Goal: Task Accomplishment & Management: Use online tool/utility

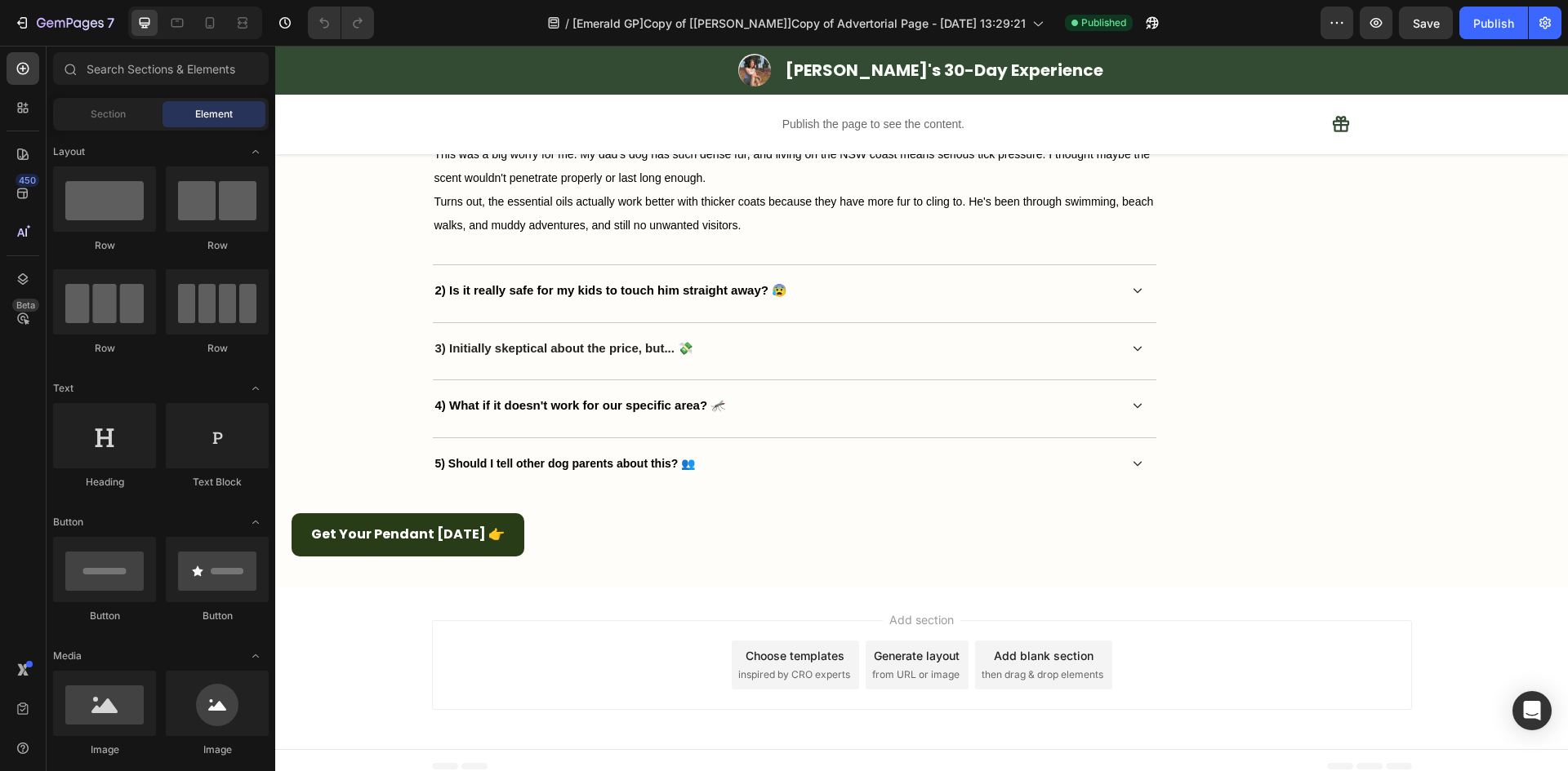
scroll to position [6716, 0]
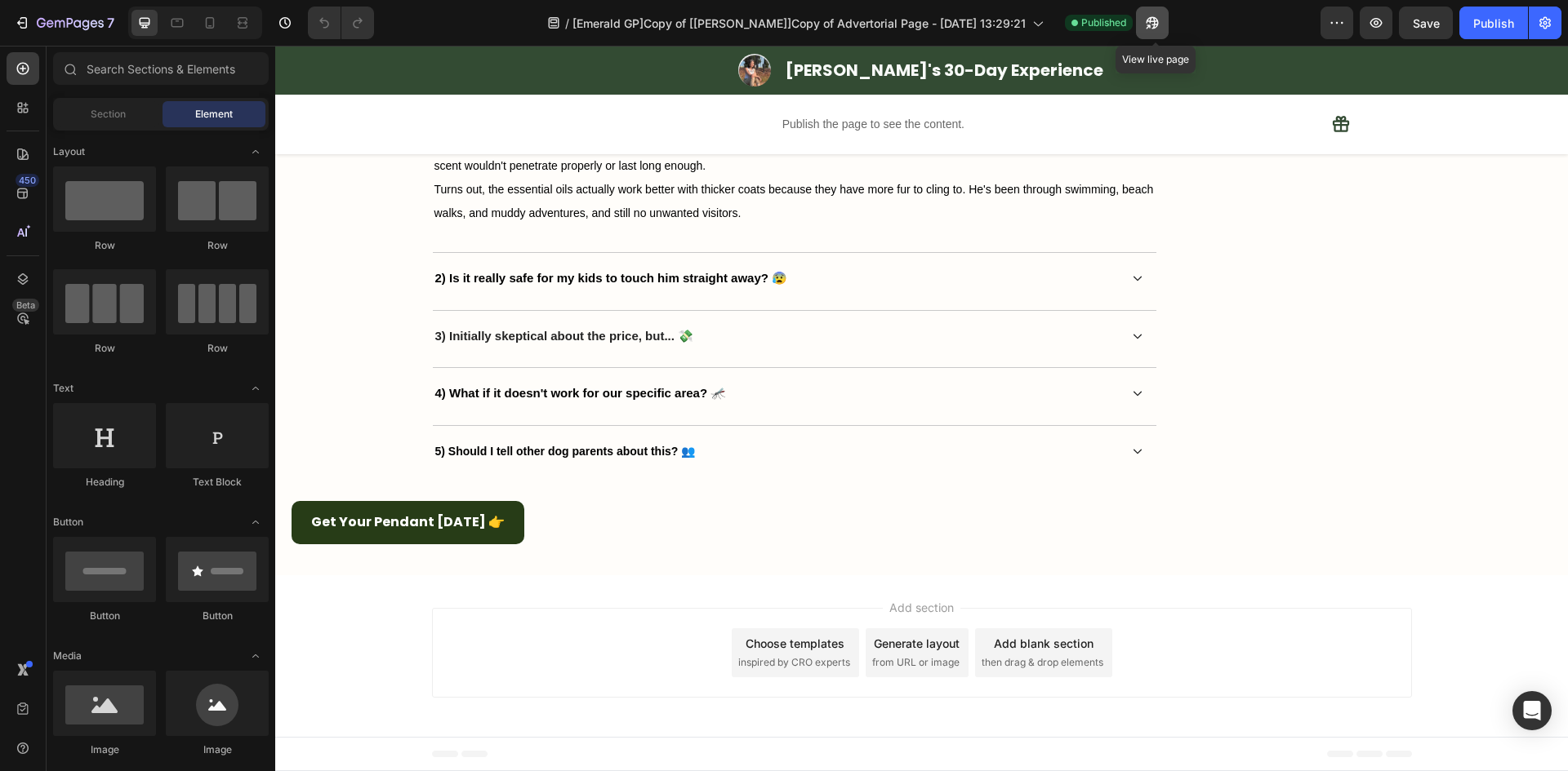
click at [1160, 24] on icon "button" at bounding box center [1152, 23] width 17 height 17
click at [60, 3] on div "7 Version history / [Emerald GP]Copy of [Ethan GemPages]Copy of Advertorial Pag…" at bounding box center [784, 23] width 1568 height 46
click at [67, 29] on icon "button" at bounding box center [70, 25] width 67 height 14
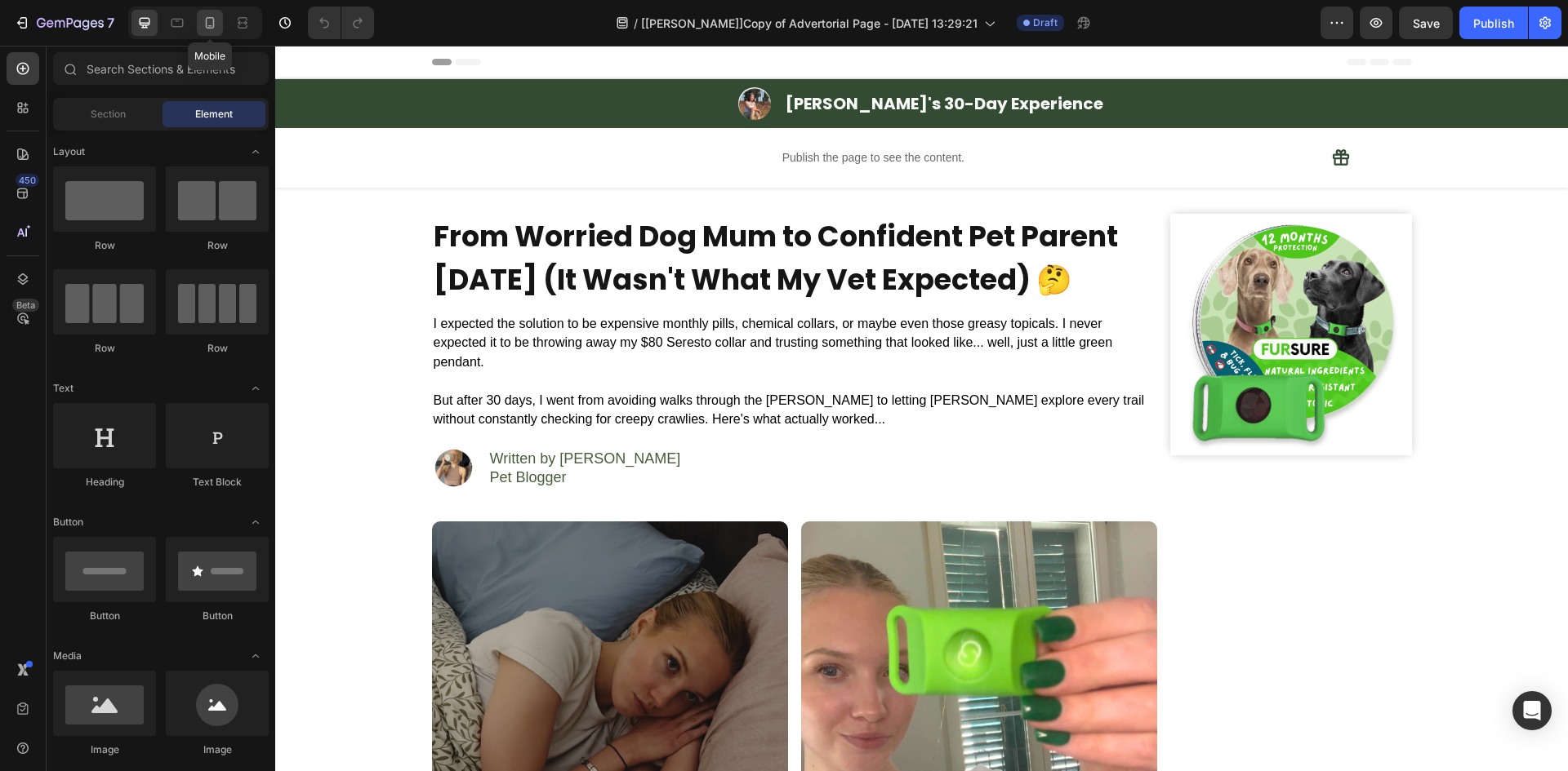
click at [214, 32] on div at bounding box center [209, 23] width 26 height 26
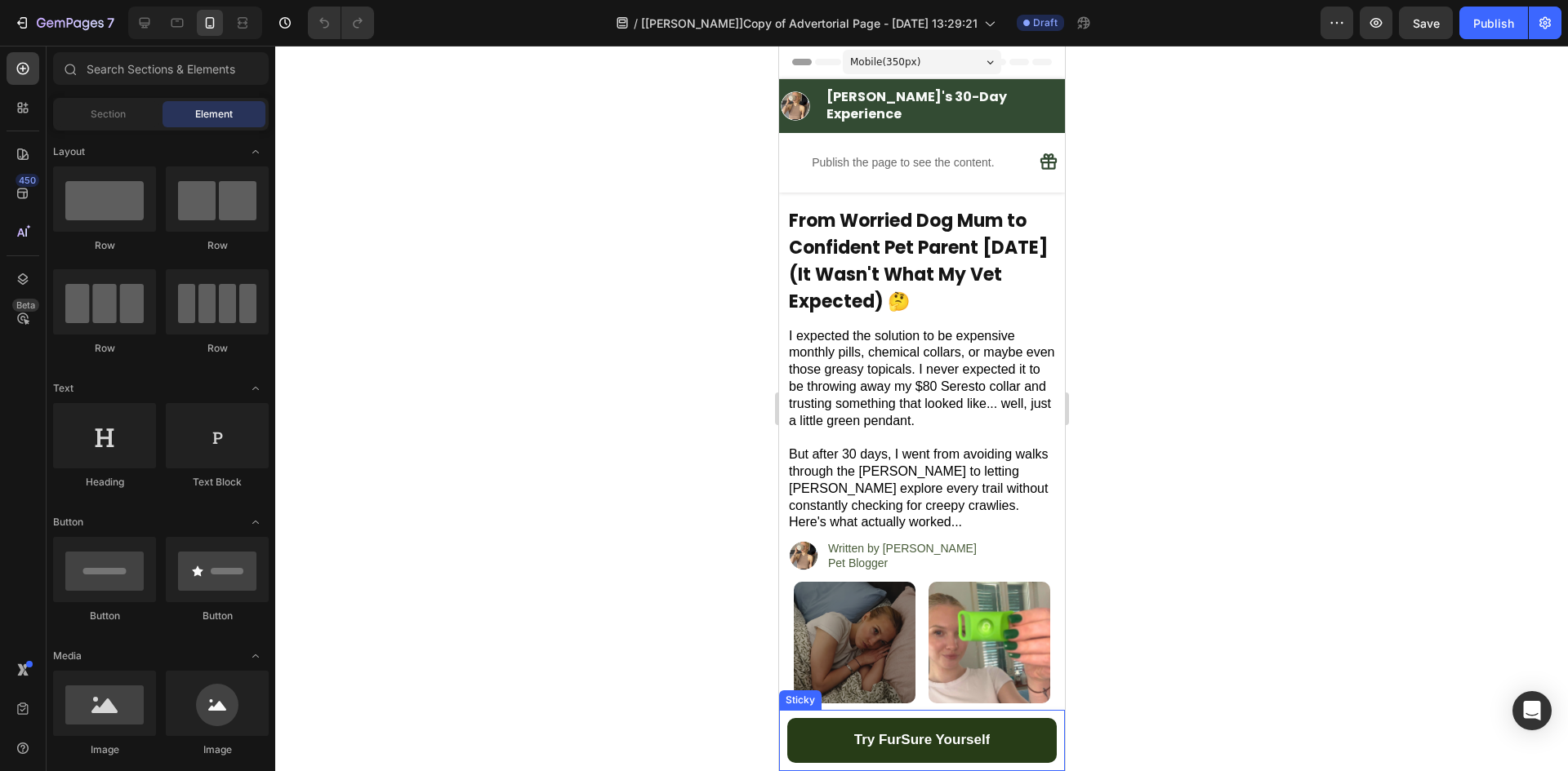
click at [778, 725] on div "Try FurSure Yourself Button Sticky" at bounding box center [921, 740] width 286 height 61
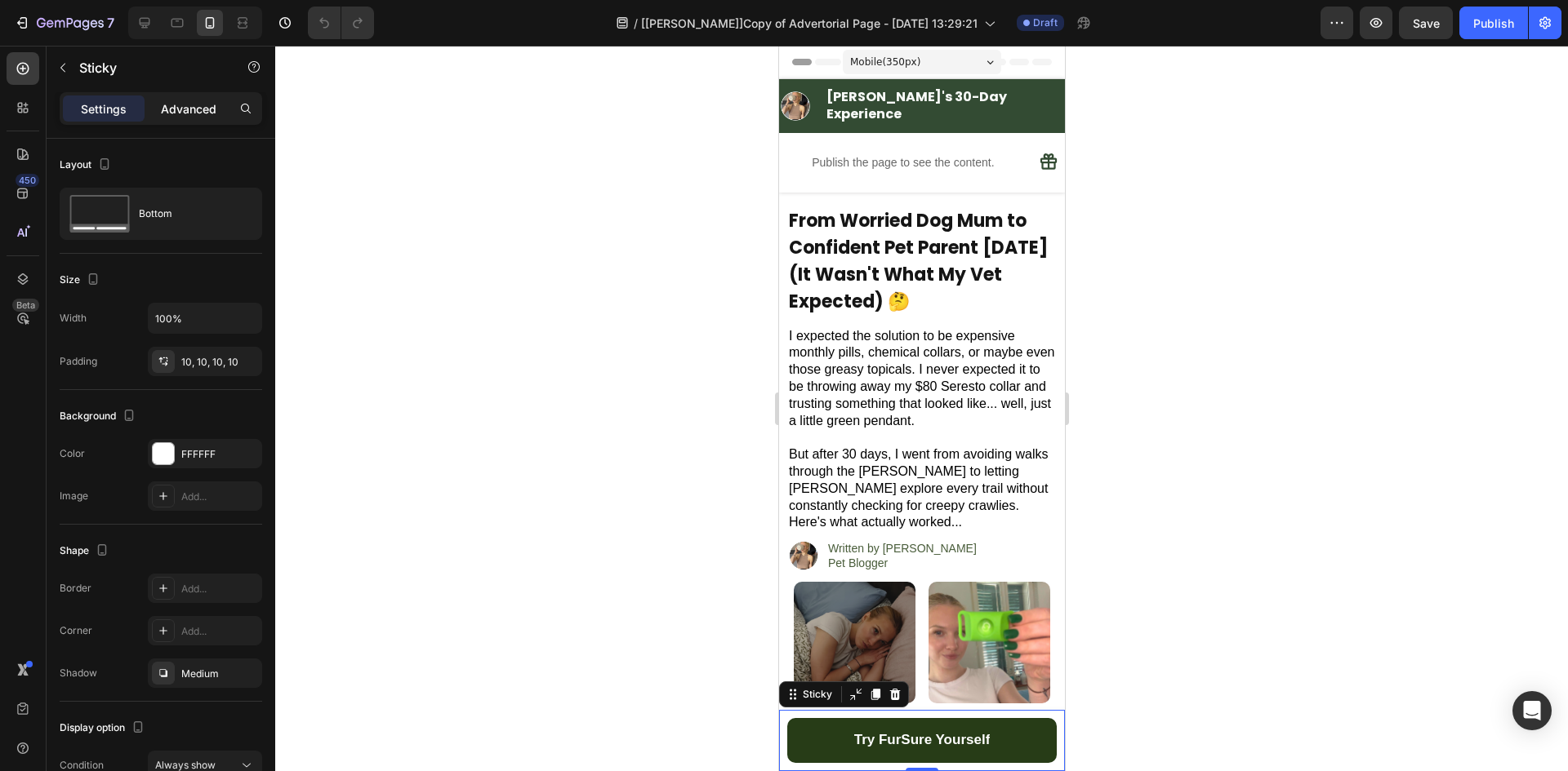
click at [178, 114] on p "Advanced" at bounding box center [188, 110] width 55 height 18
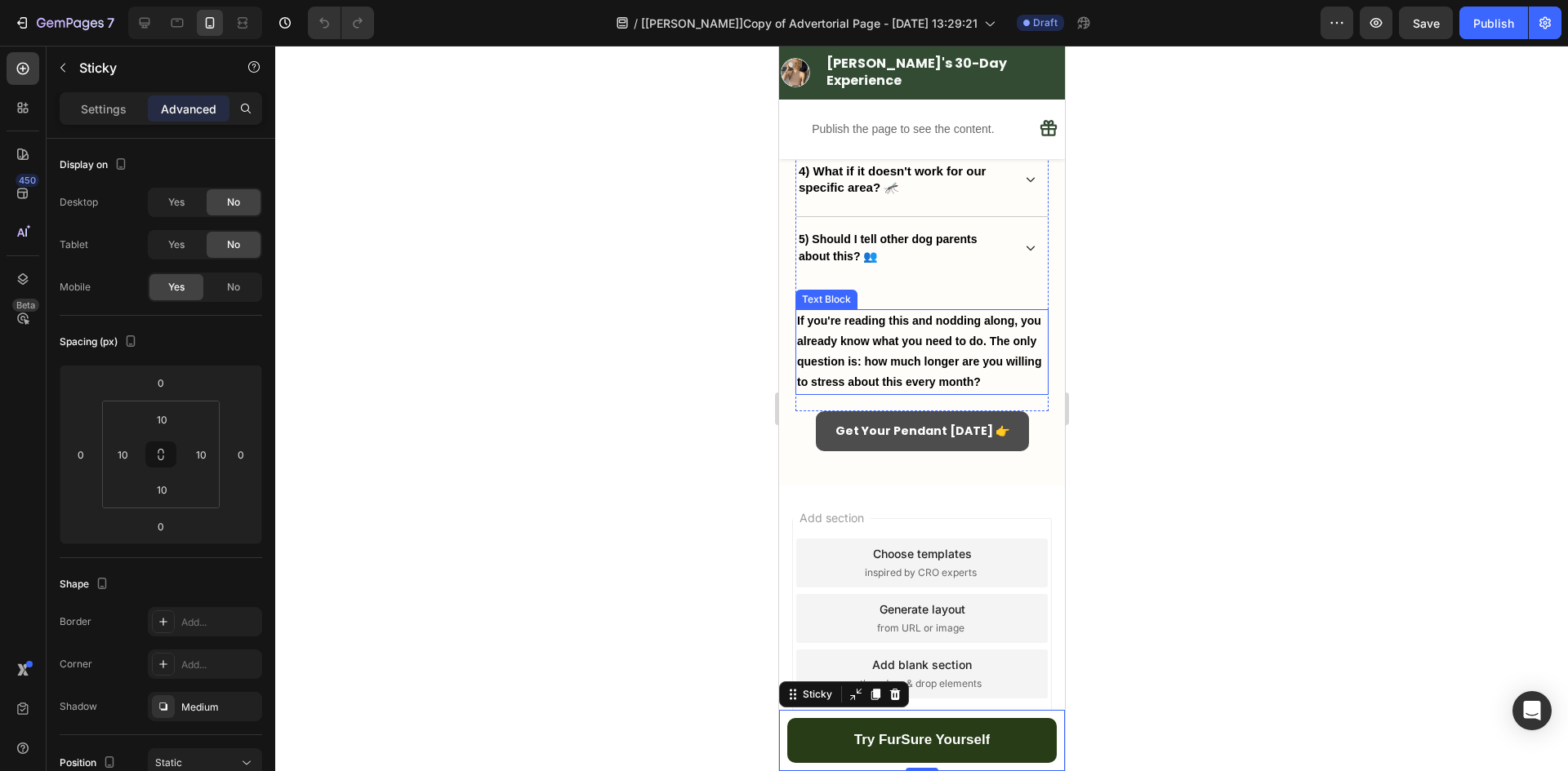
scroll to position [6886, 0]
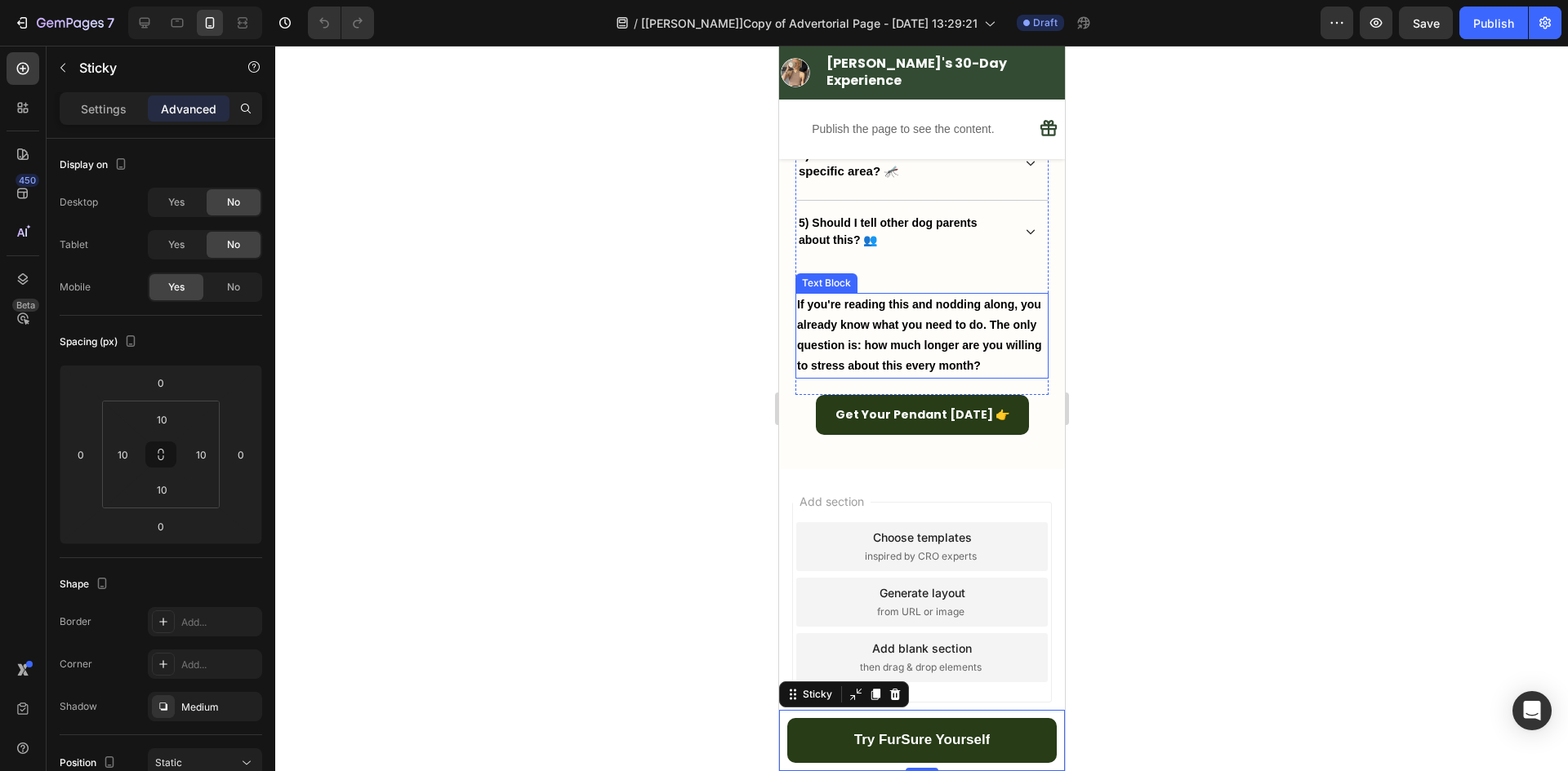
click at [812, 360] on strong "If you're reading this and nodding along, you already know what you need to do.…" at bounding box center [918, 336] width 245 height 75
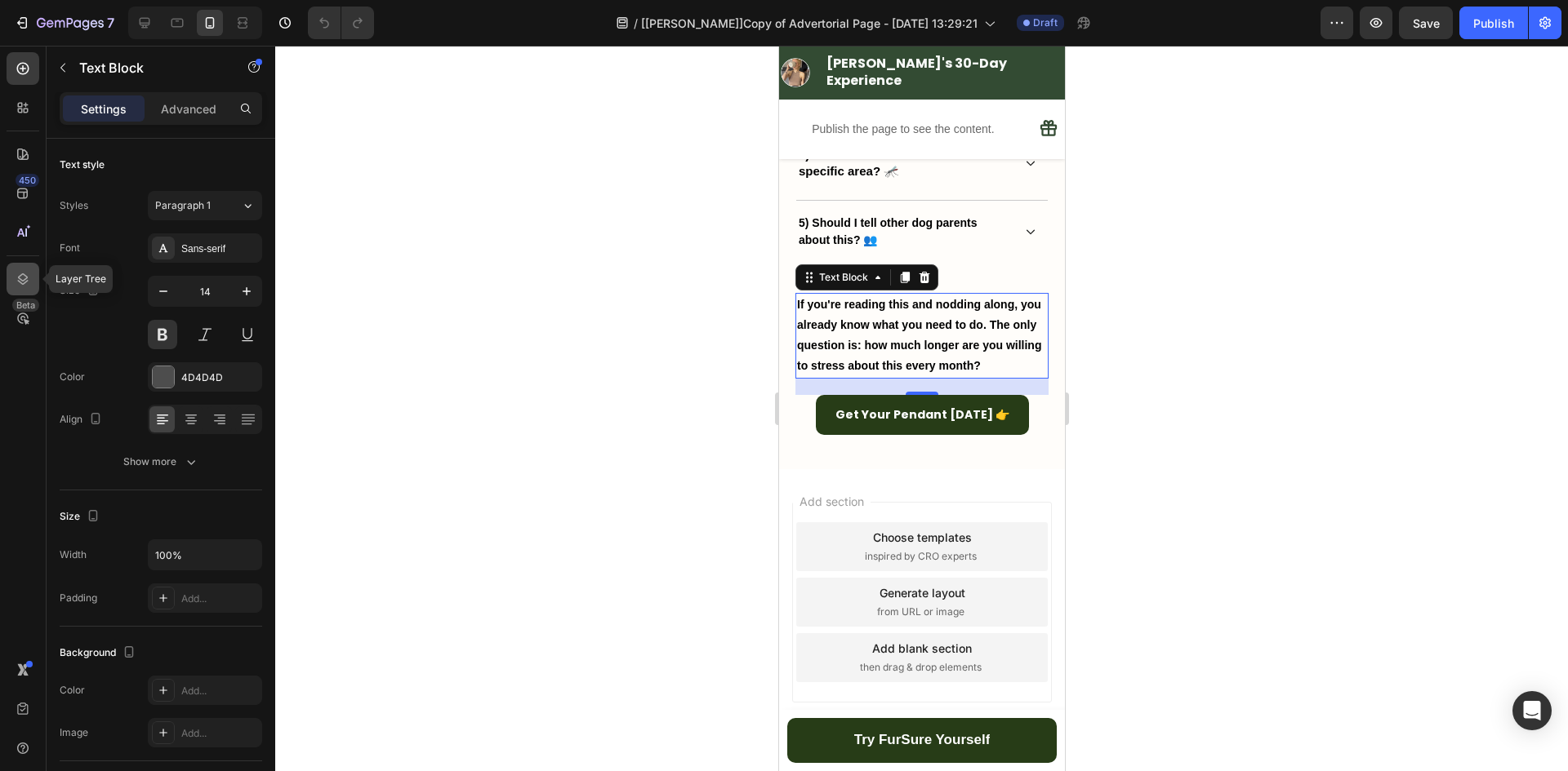
click at [16, 270] on div at bounding box center [22, 279] width 32 height 32
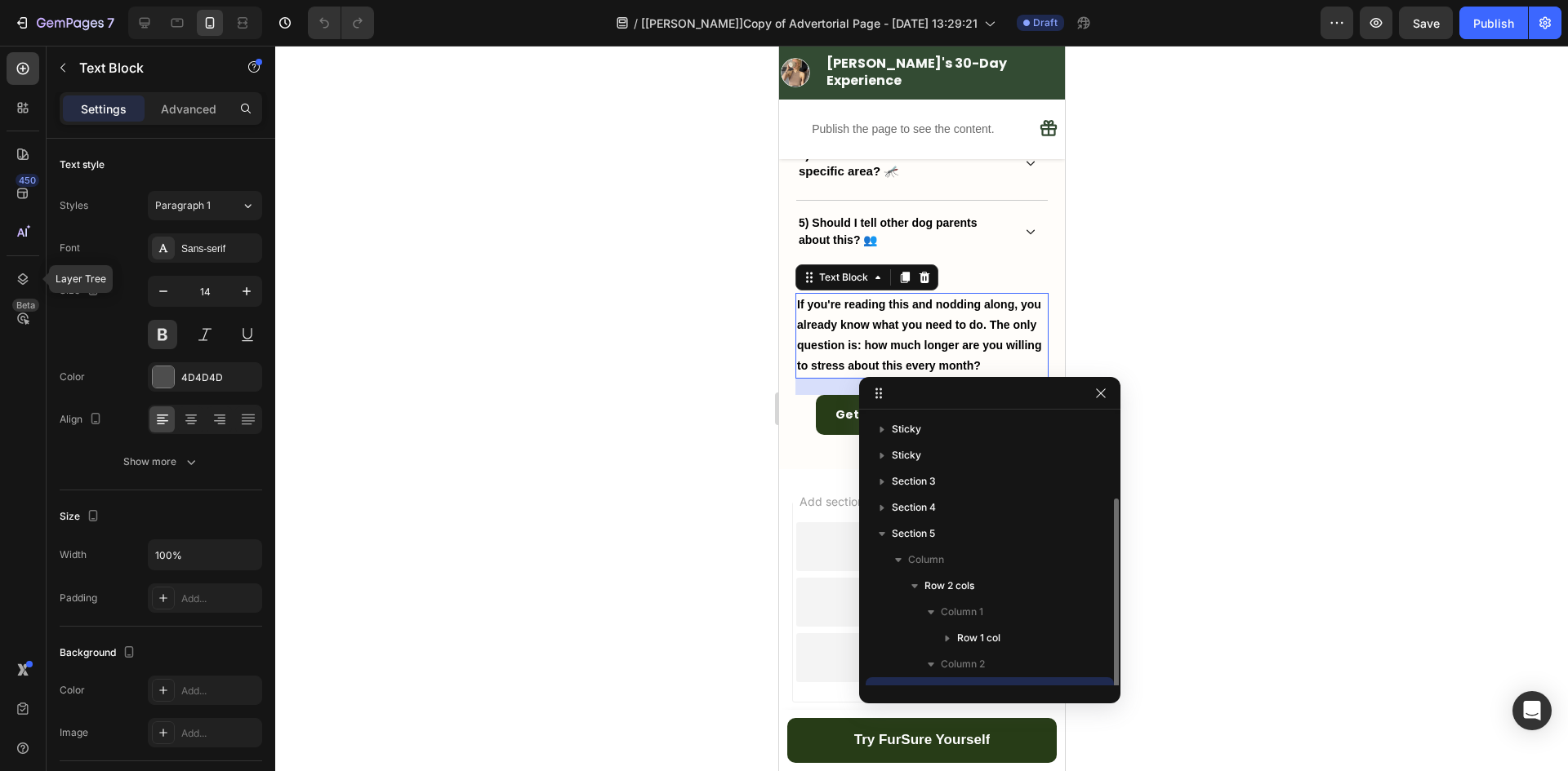
scroll to position [44, 0]
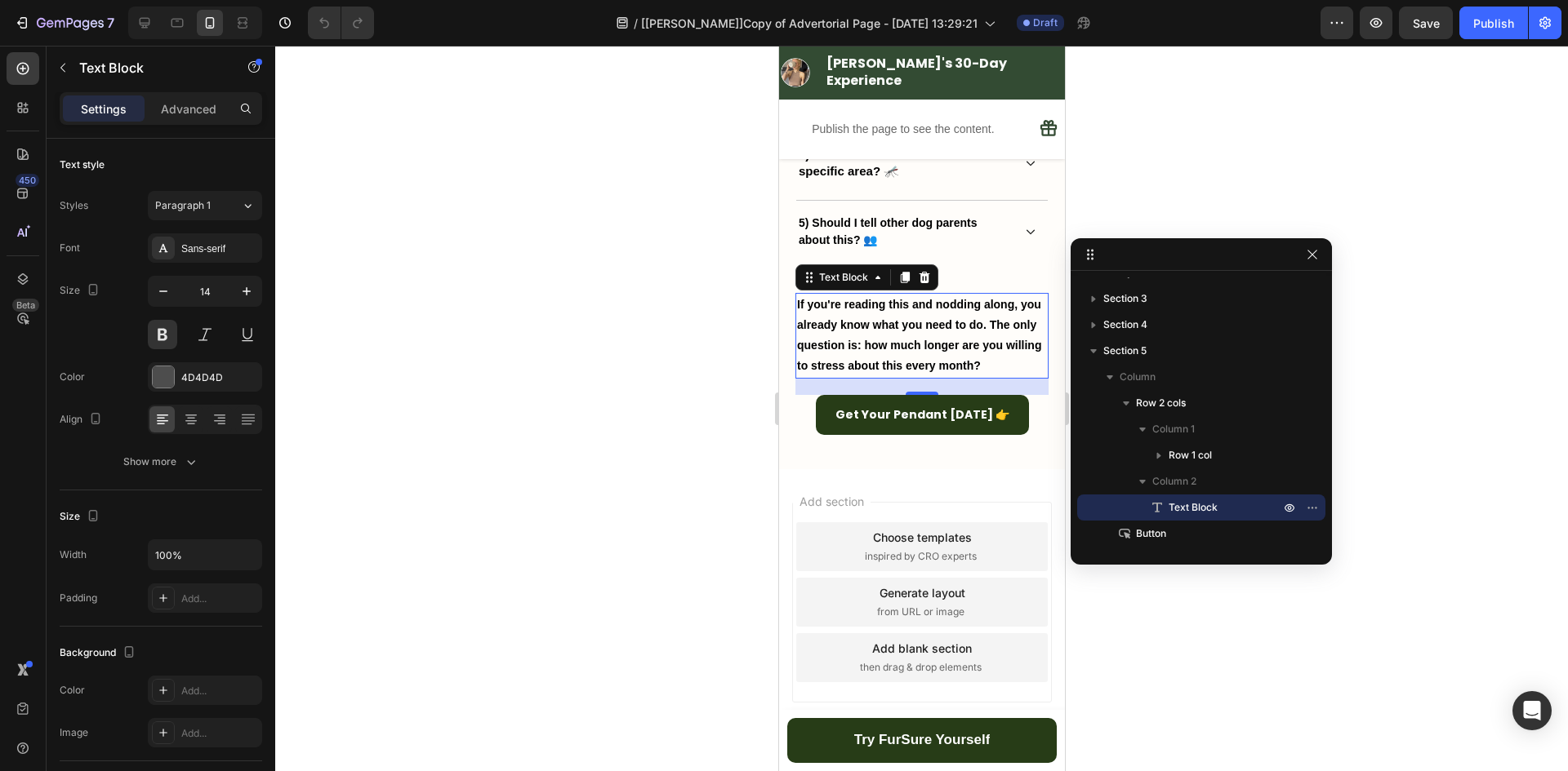
drag, startPoint x: 987, startPoint y: 393, endPoint x: 1200, endPoint y: 251, distance: 256.0
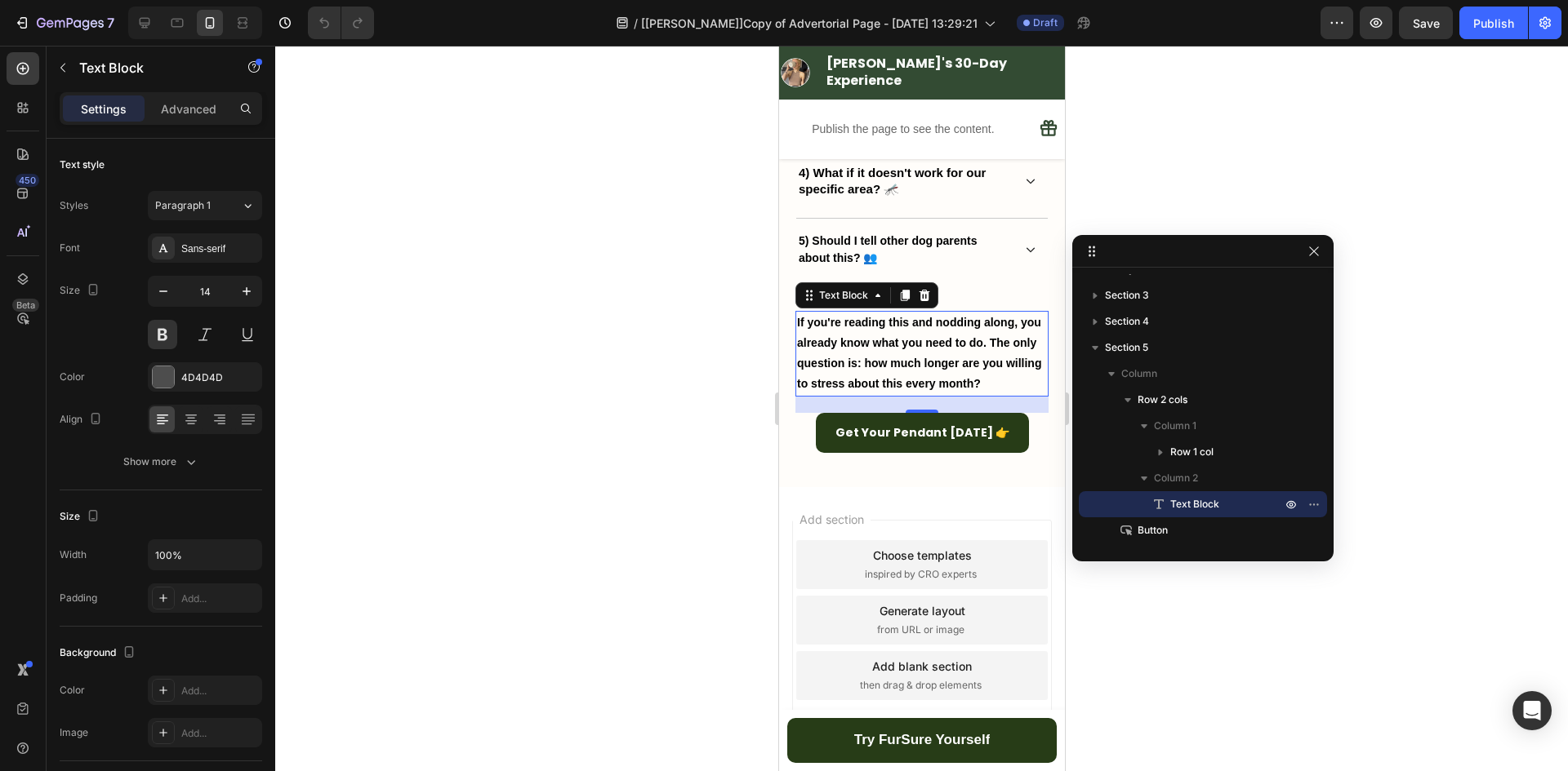
scroll to position [6886, 0]
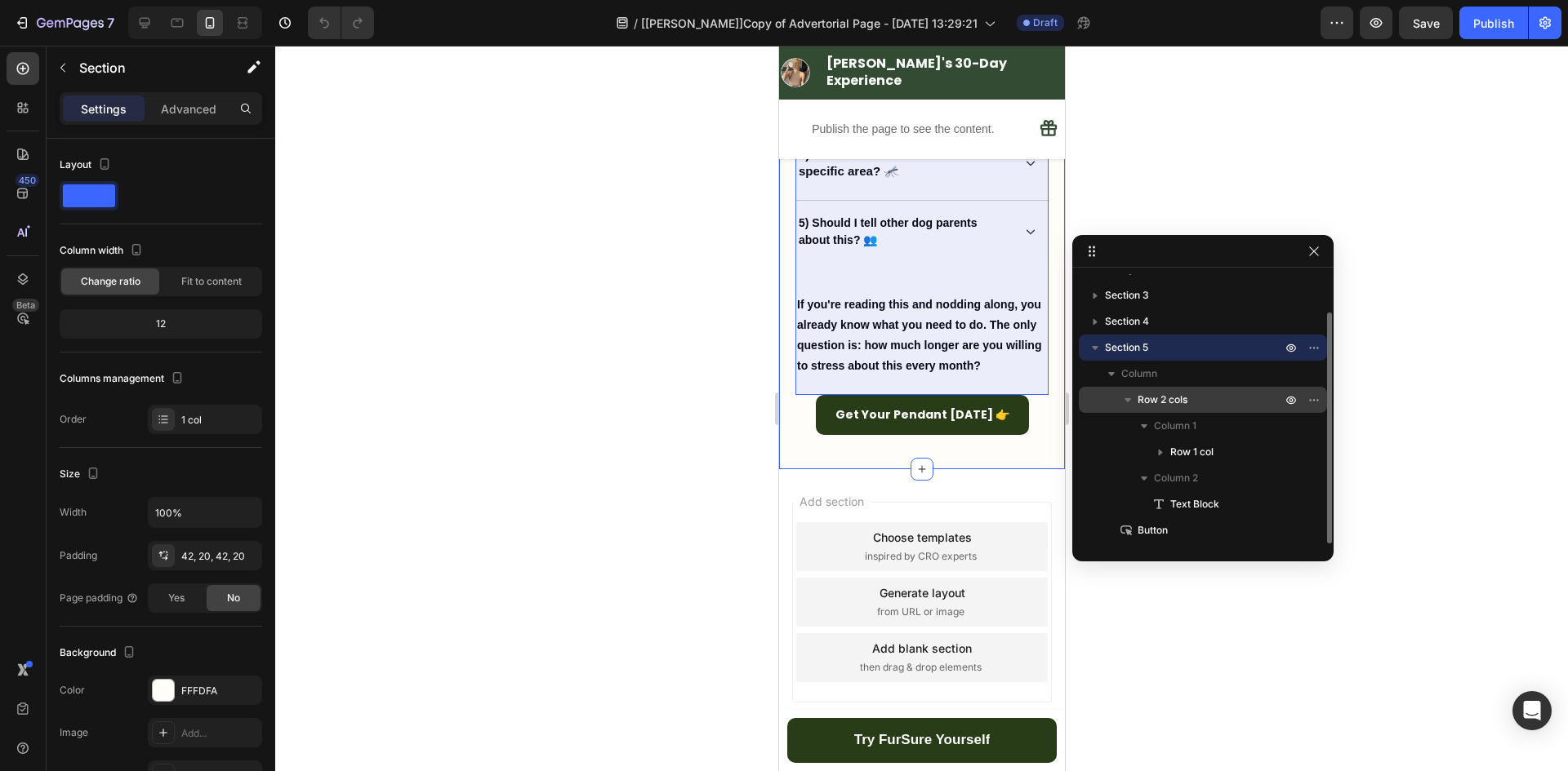
click at [1128, 400] on icon "button" at bounding box center [1127, 400] width 6 height 4
click at [1136, 400] on button "button" at bounding box center [1127, 400] width 19 height 19
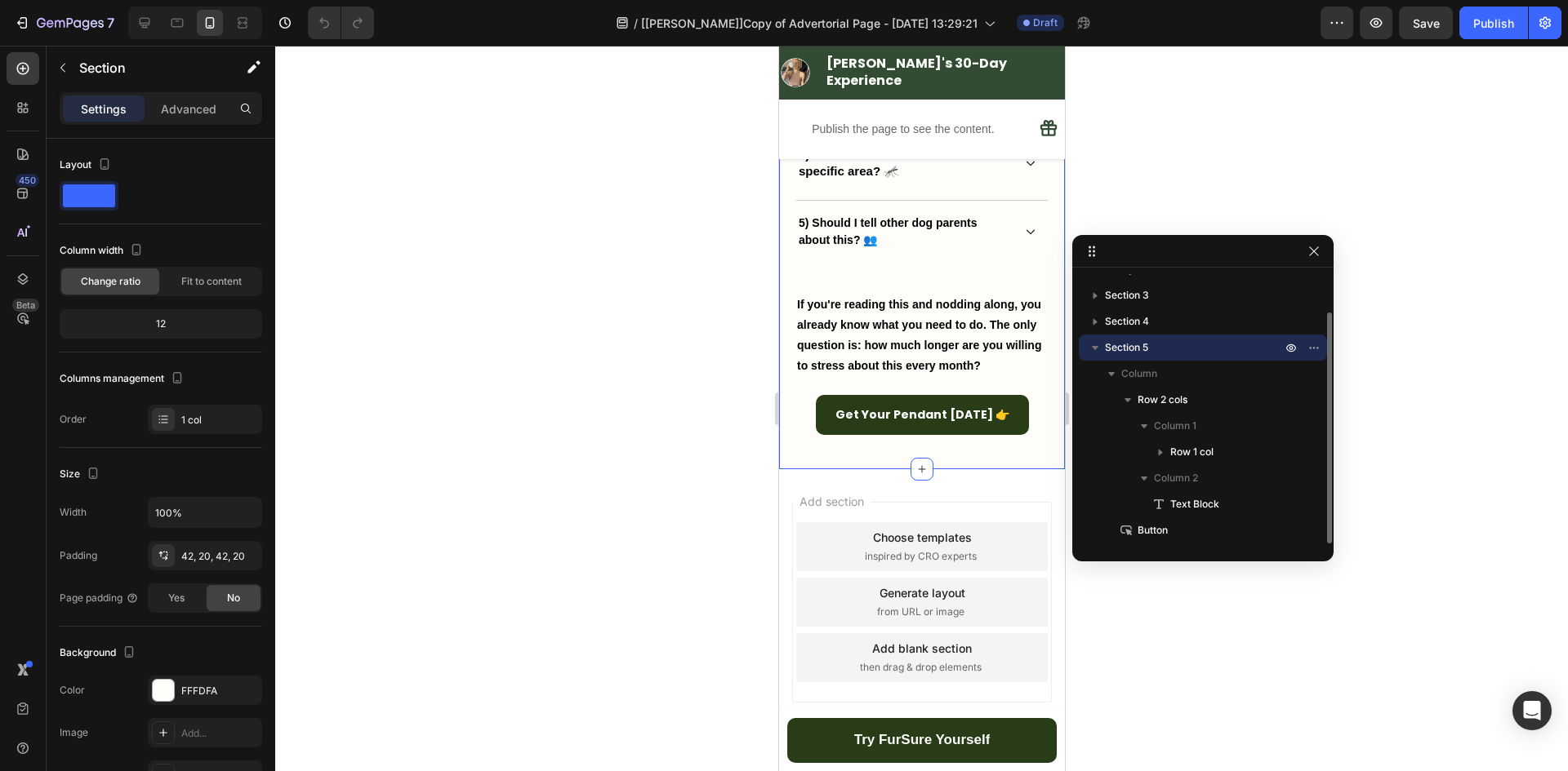
click at [1132, 349] on span "Section 5" at bounding box center [1125, 348] width 43 height 17
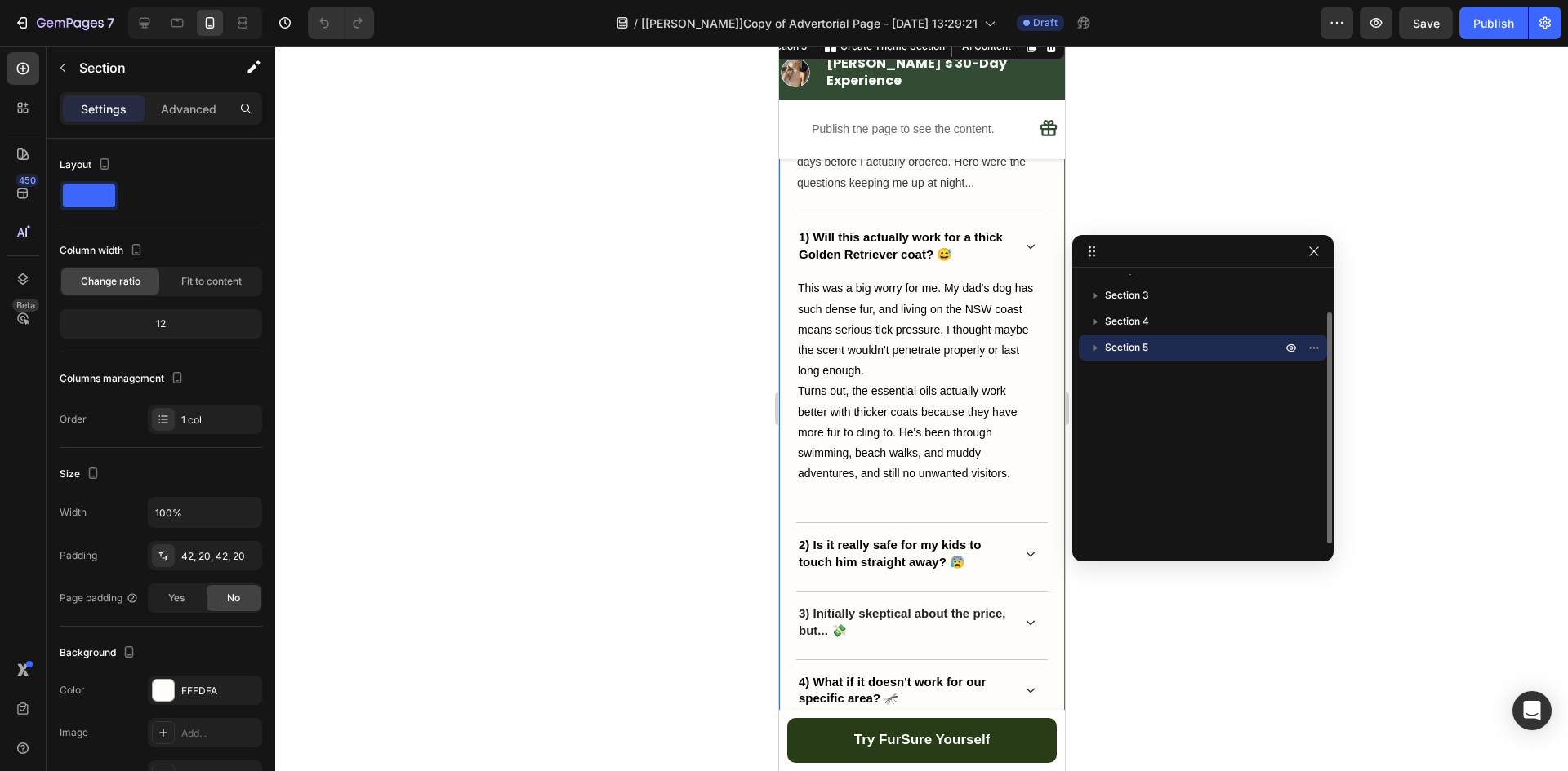
scroll to position [6281, 0]
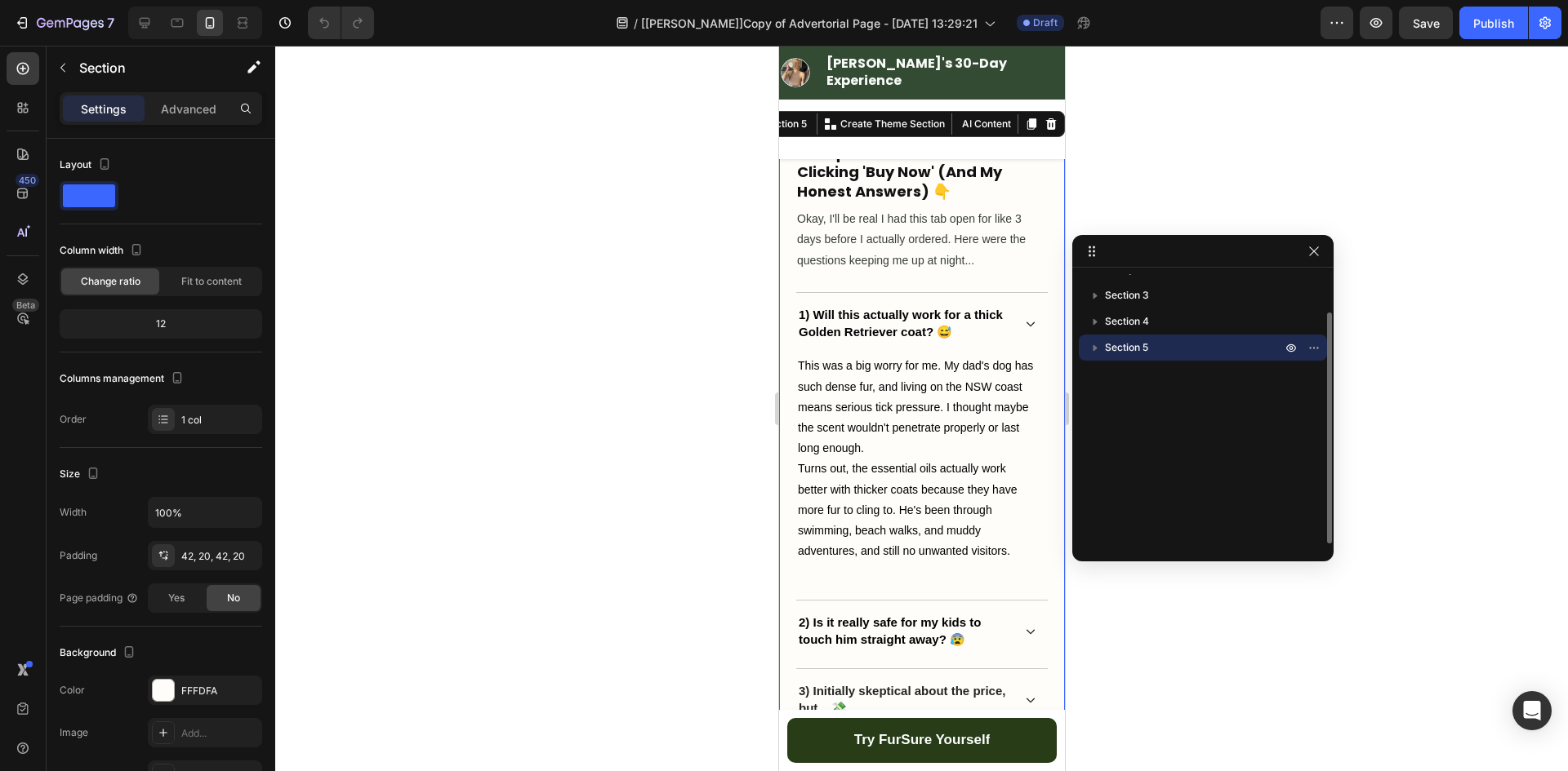
click at [1091, 349] on icon "button" at bounding box center [1095, 348] width 17 height 17
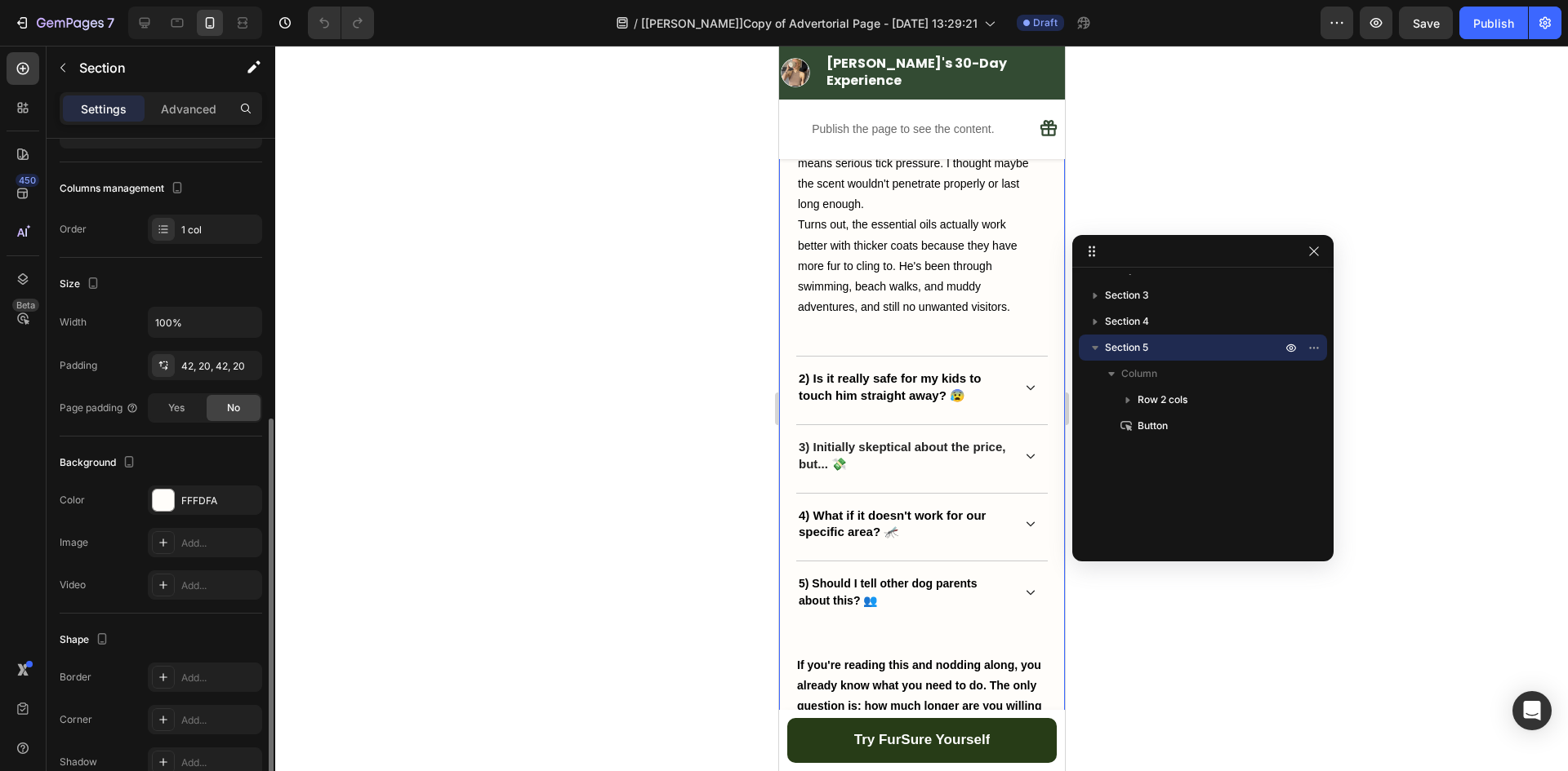
scroll to position [274, 0]
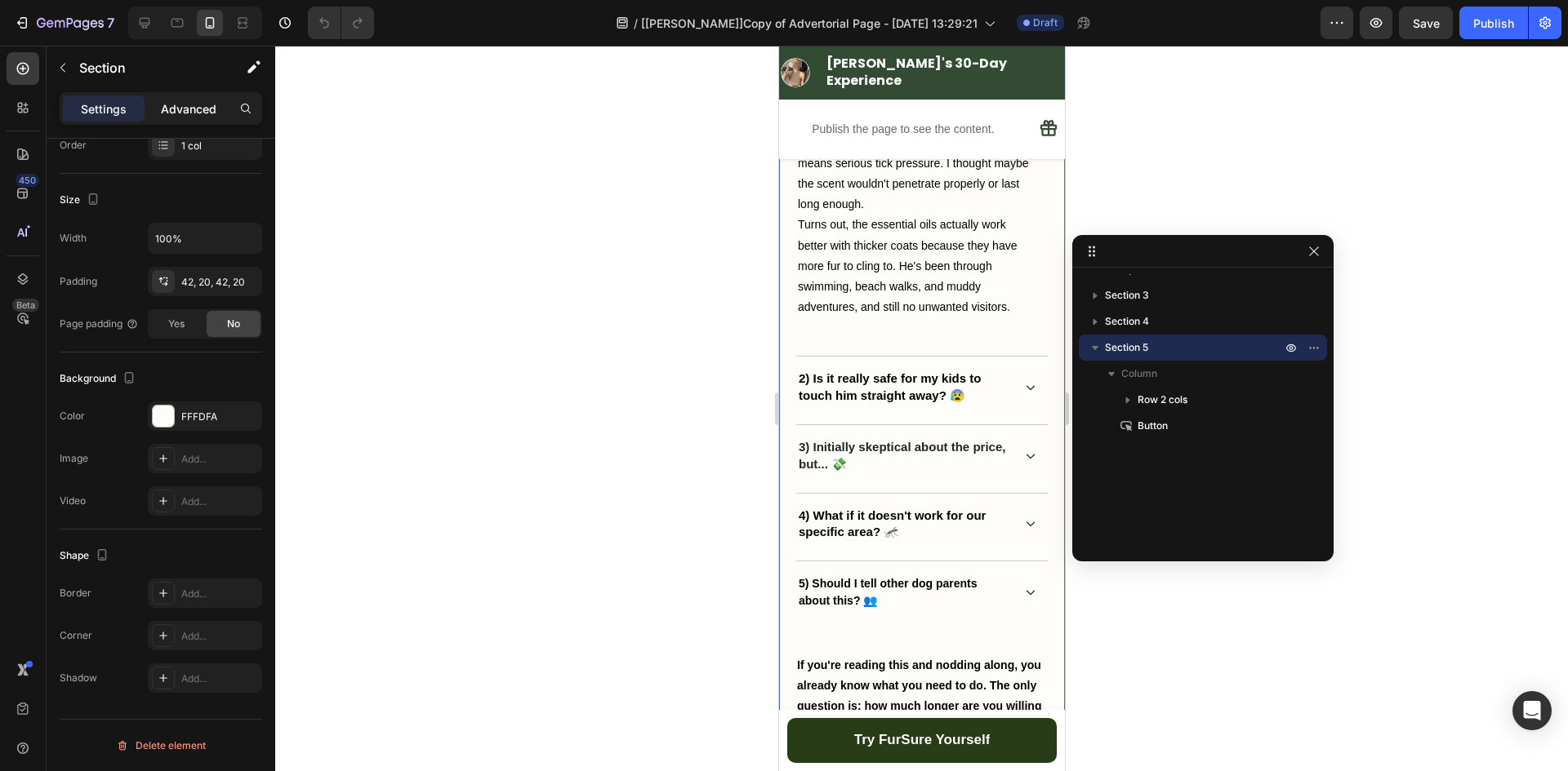
click at [176, 116] on p "Advanced" at bounding box center [188, 110] width 55 height 18
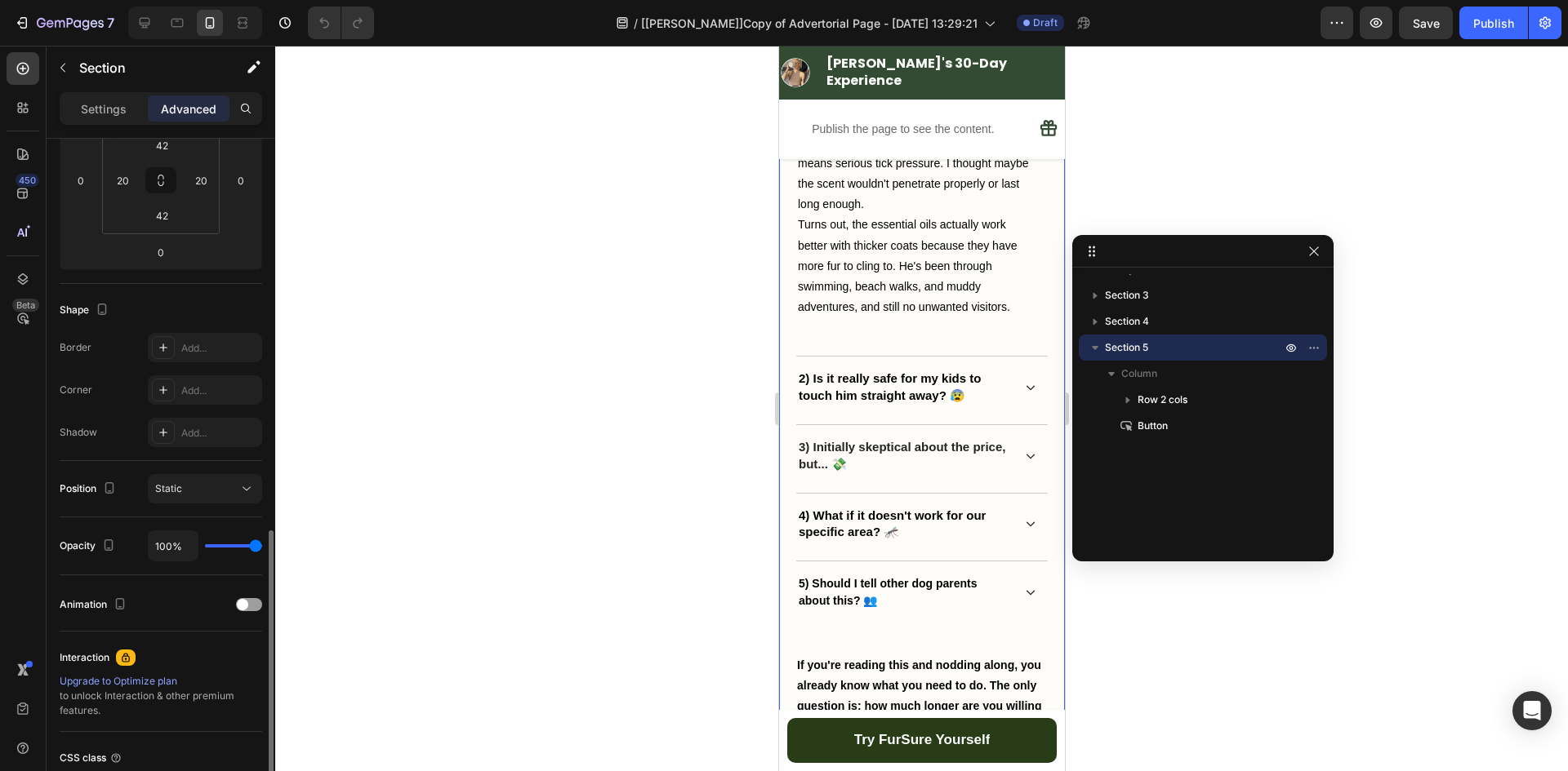
scroll to position [410, 0]
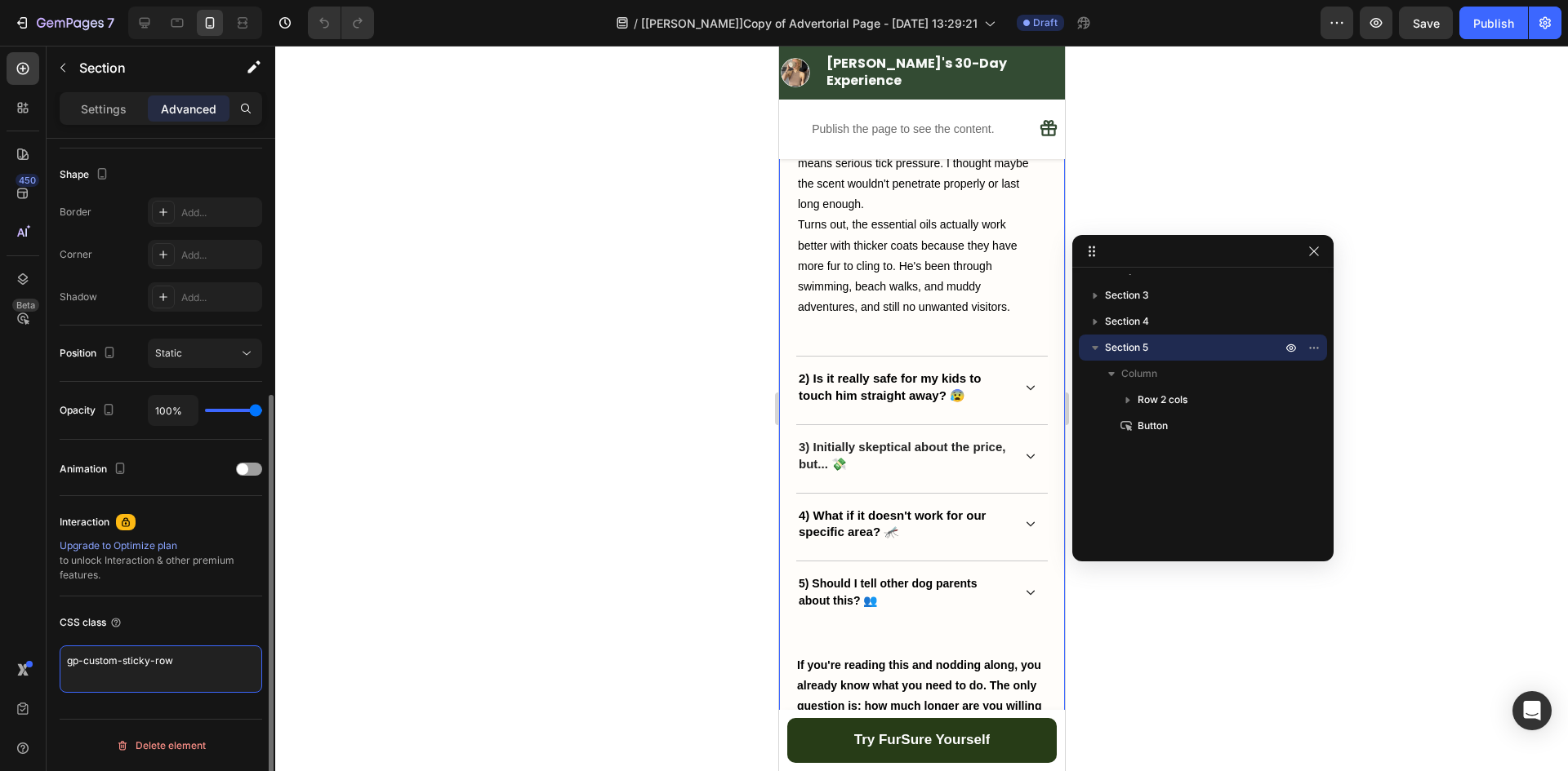
click at [207, 674] on textarea "gp-custom-sticky-row" at bounding box center [160, 669] width 202 height 47
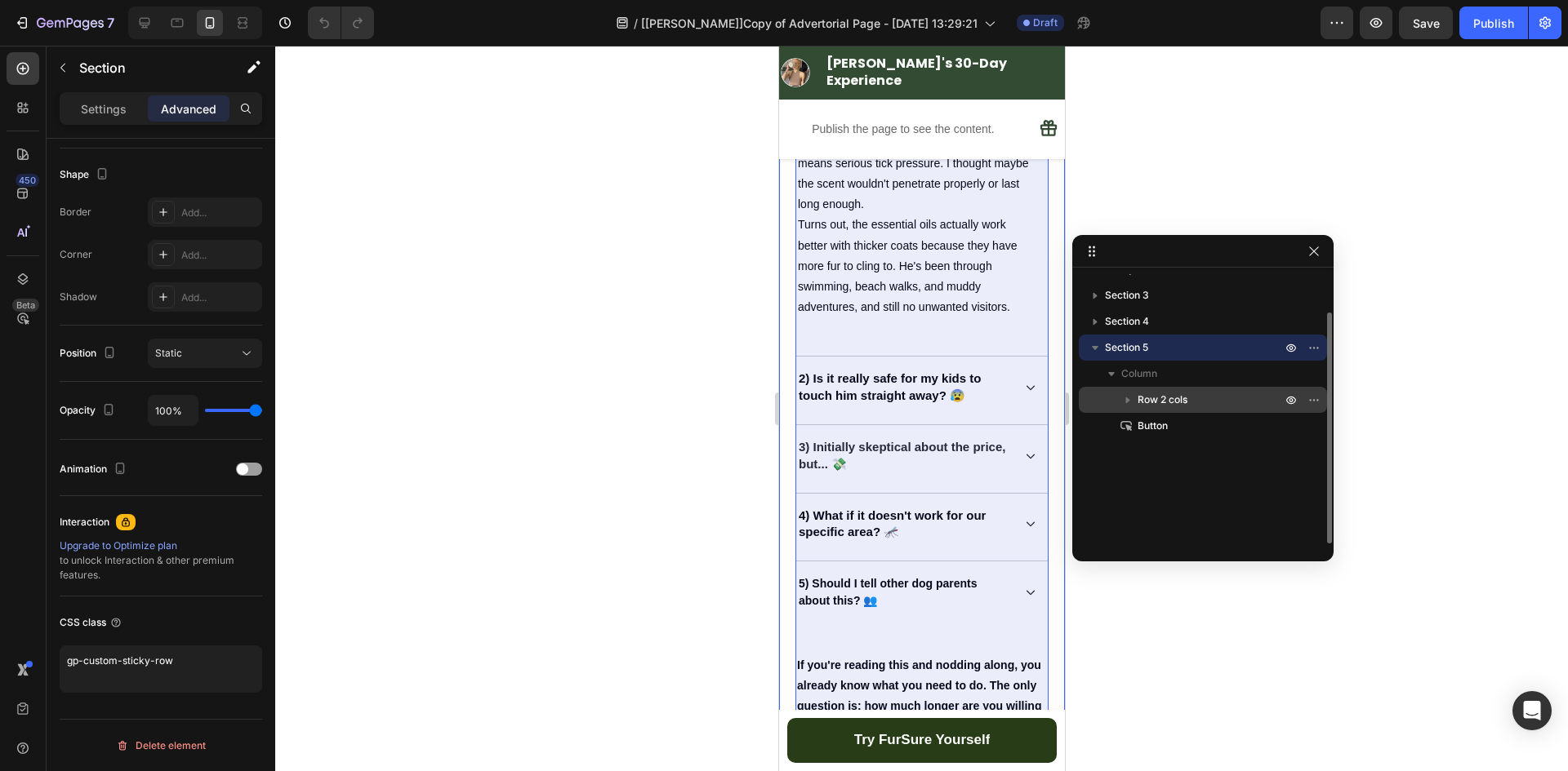
click at [1147, 393] on span "Row 2 cols" at bounding box center [1162, 400] width 50 height 17
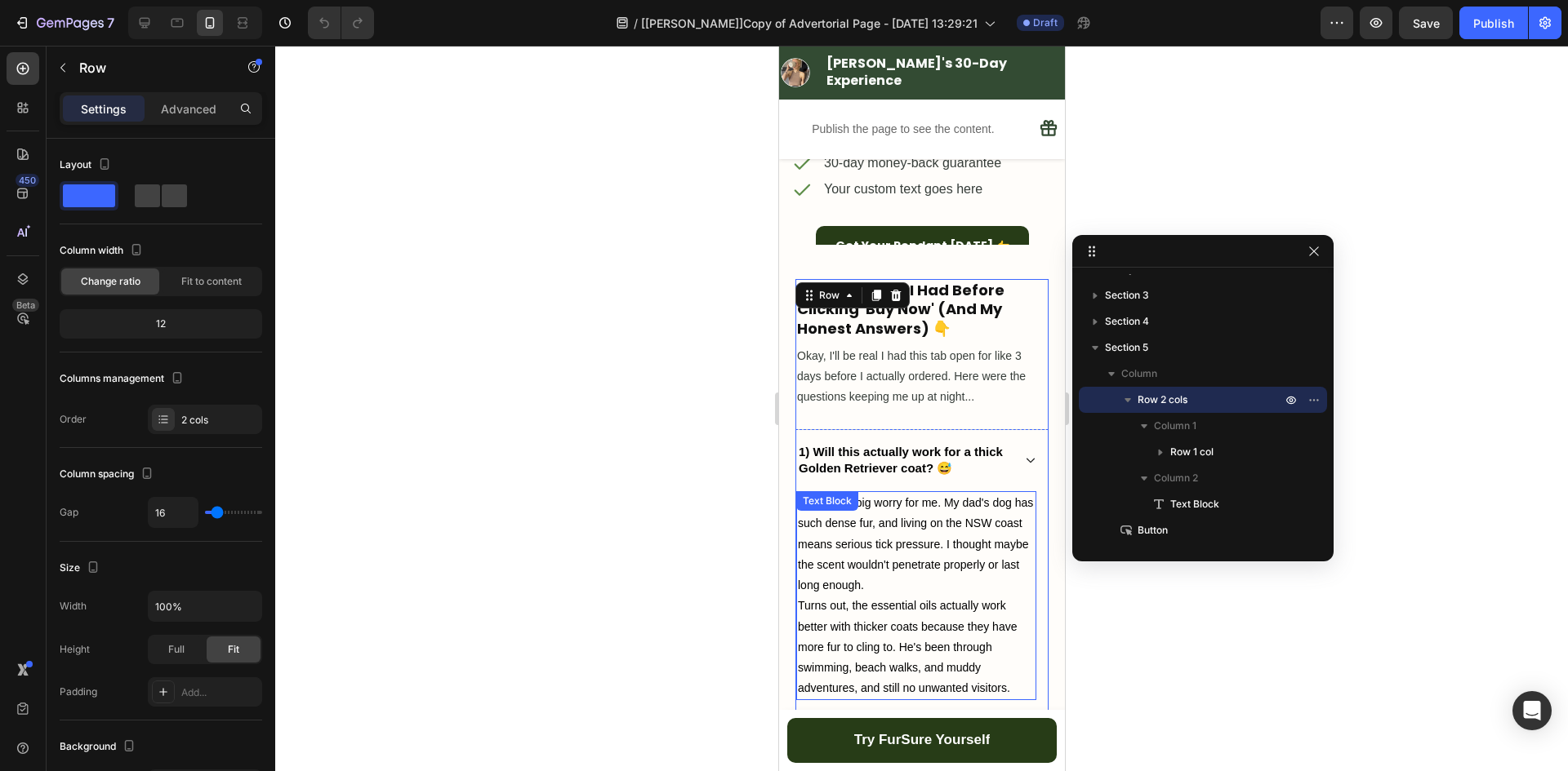
scroll to position [7023, 0]
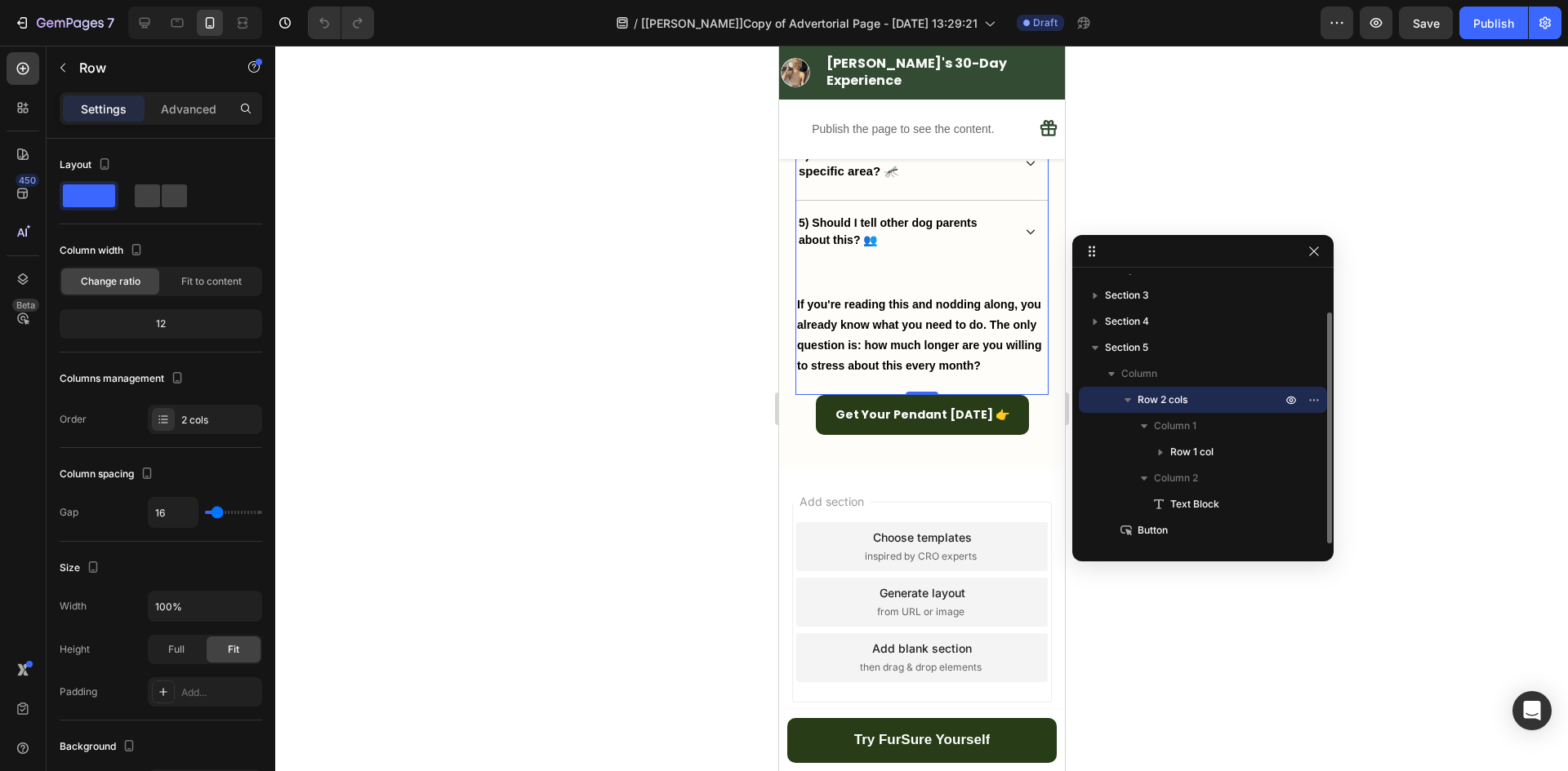
click at [1153, 397] on span "Row 2 cols" at bounding box center [1162, 400] width 50 height 17
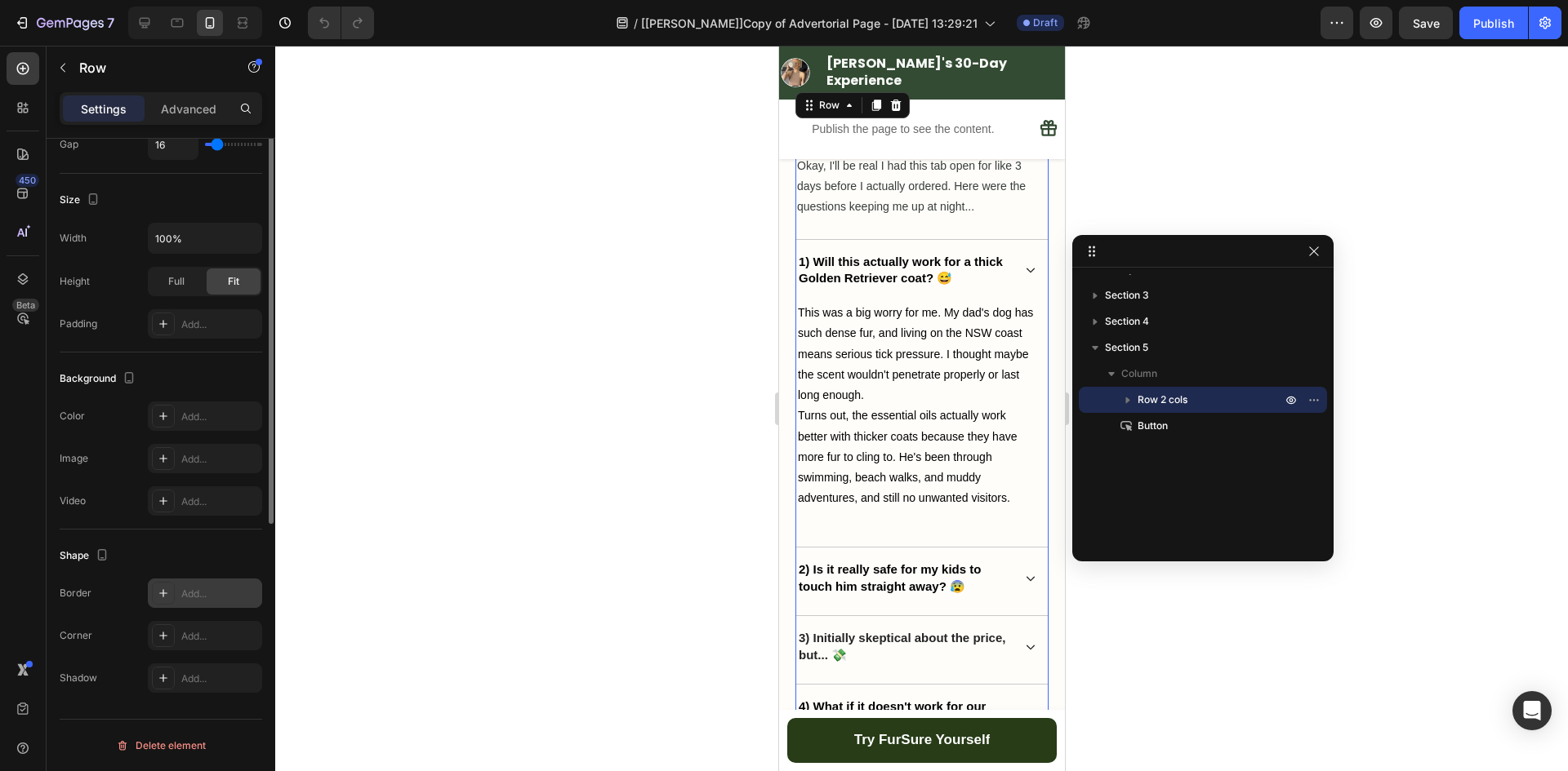
scroll to position [6453, 0]
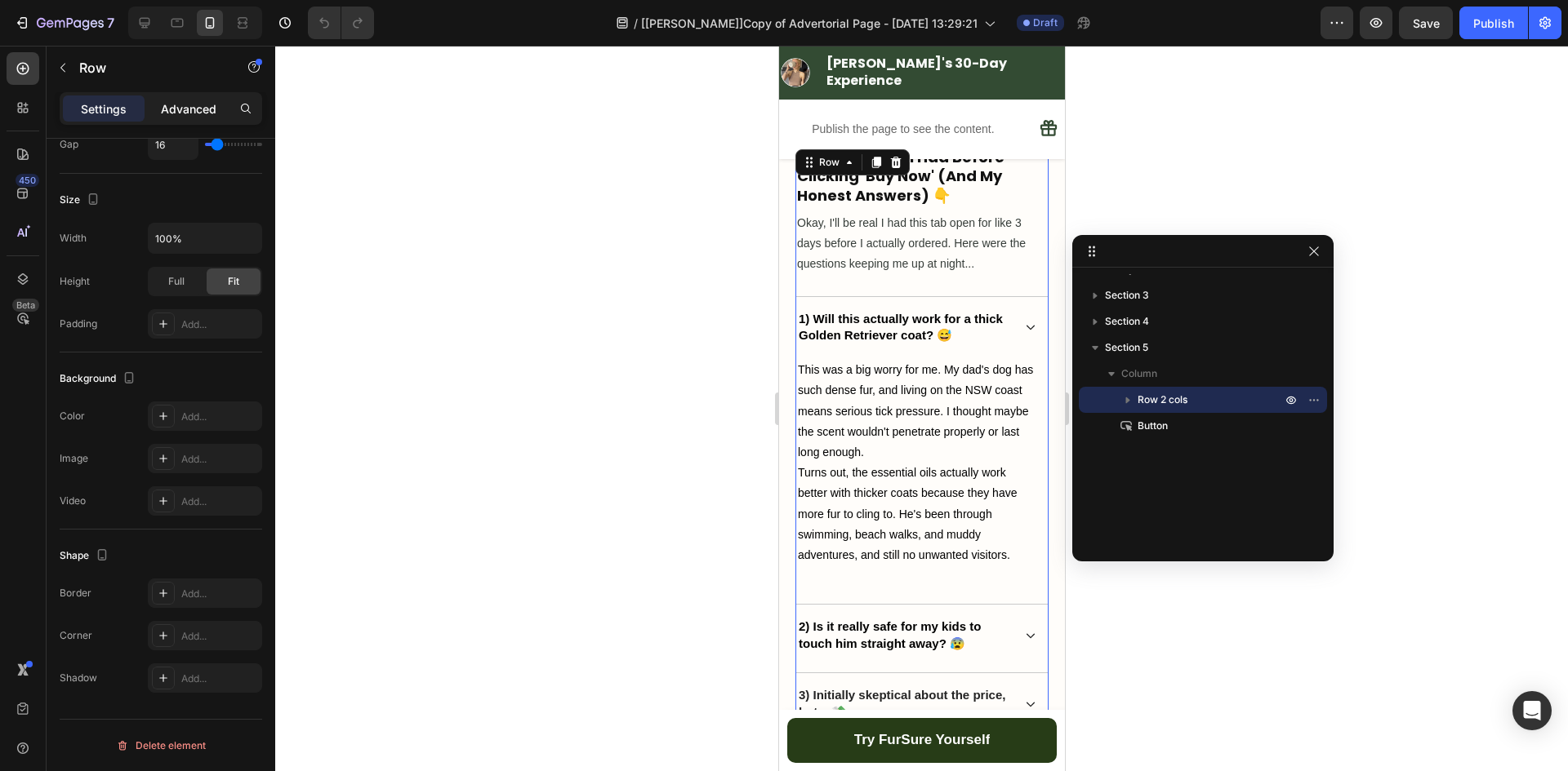
click at [195, 116] on p "Advanced" at bounding box center [188, 110] width 55 height 18
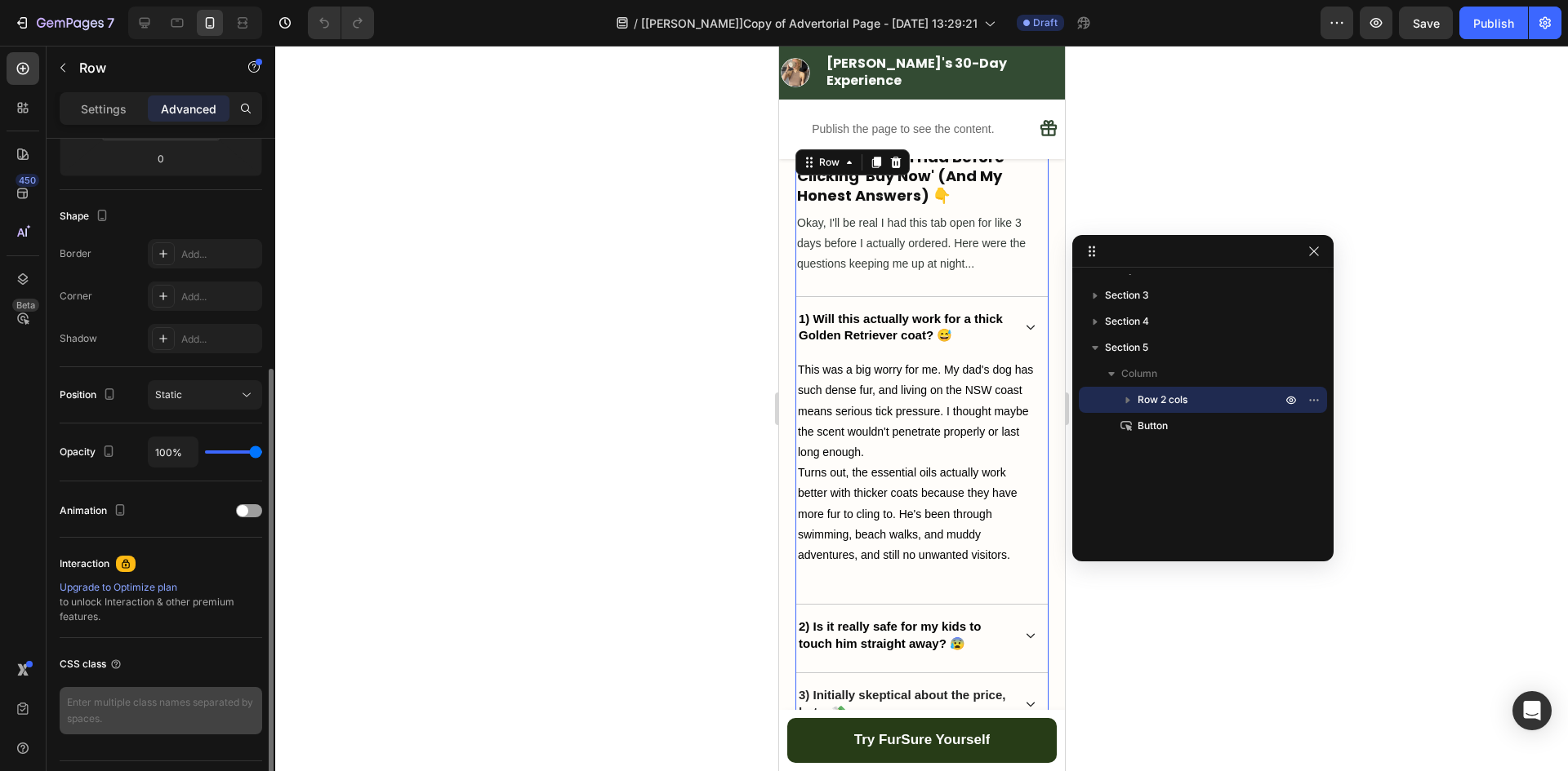
scroll to position [410, 0]
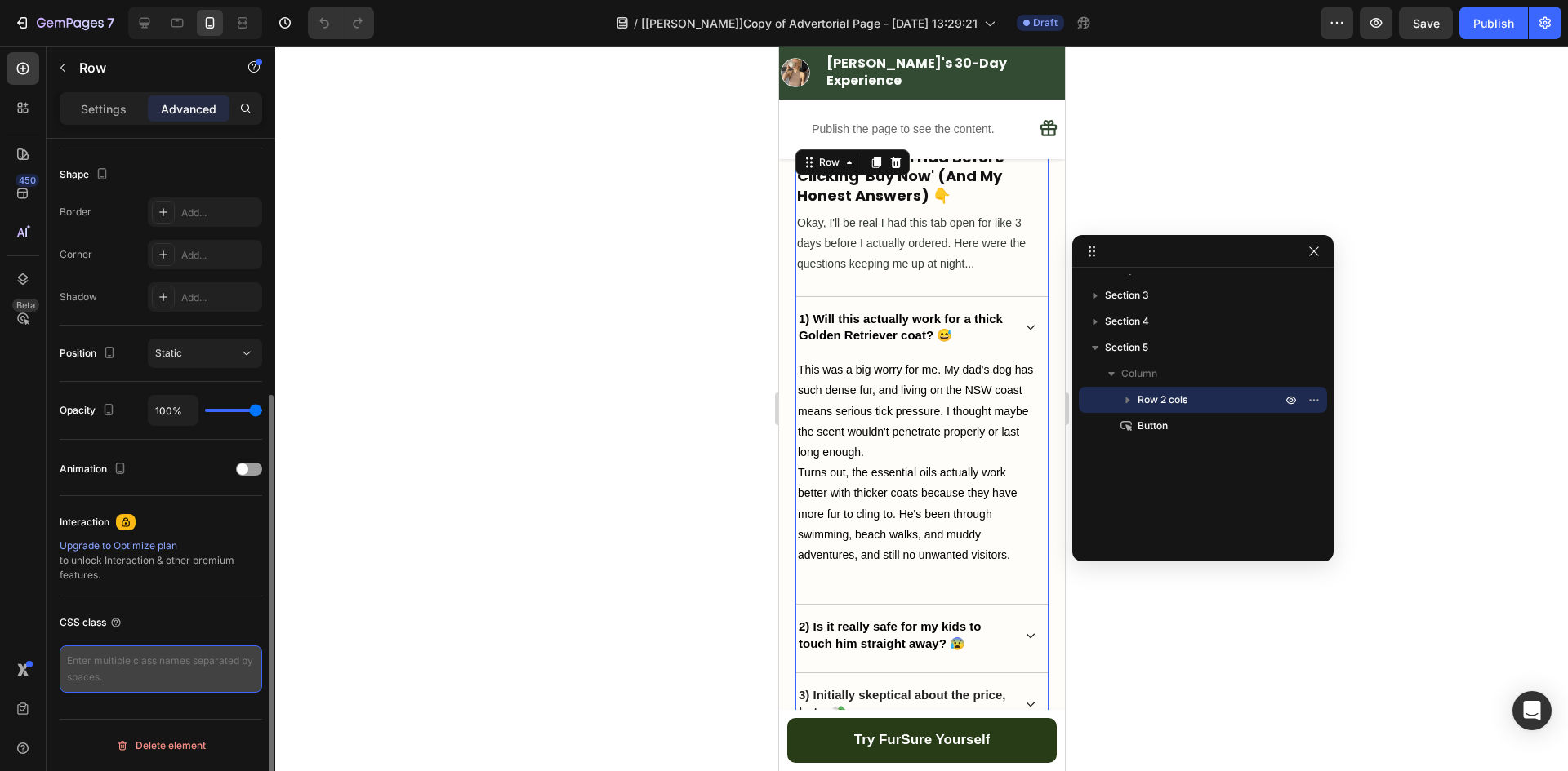
click at [141, 670] on textarea at bounding box center [160, 669] width 202 height 47
type textarea "gp-sticky-hidden"
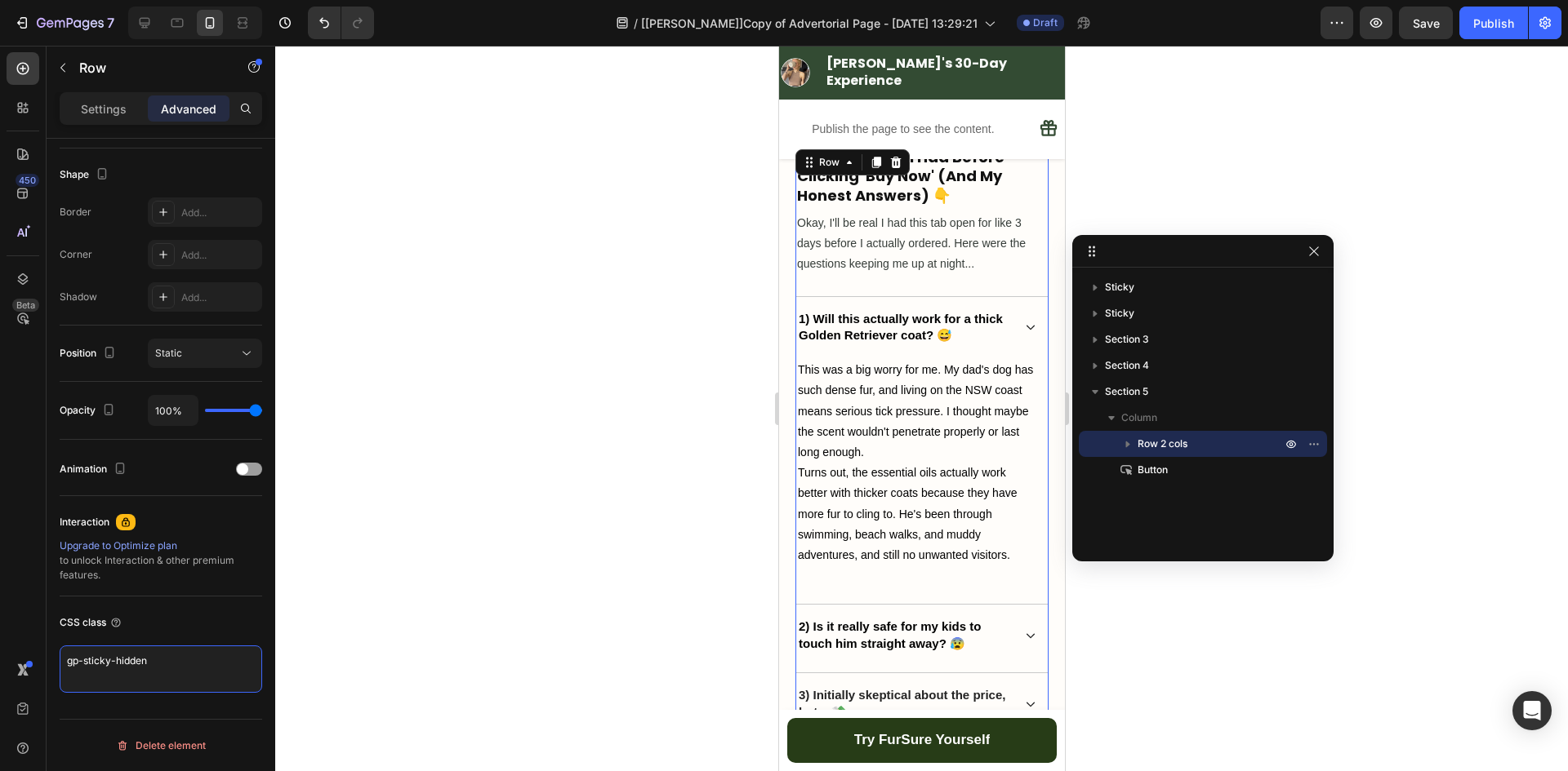
scroll to position [0, 0]
drag, startPoint x: 784, startPoint y: 718, endPoint x: 790, endPoint y: 706, distance: 13.4
click at [784, 718] on div "Try FurSure Yourself Button Sticky" at bounding box center [921, 740] width 286 height 61
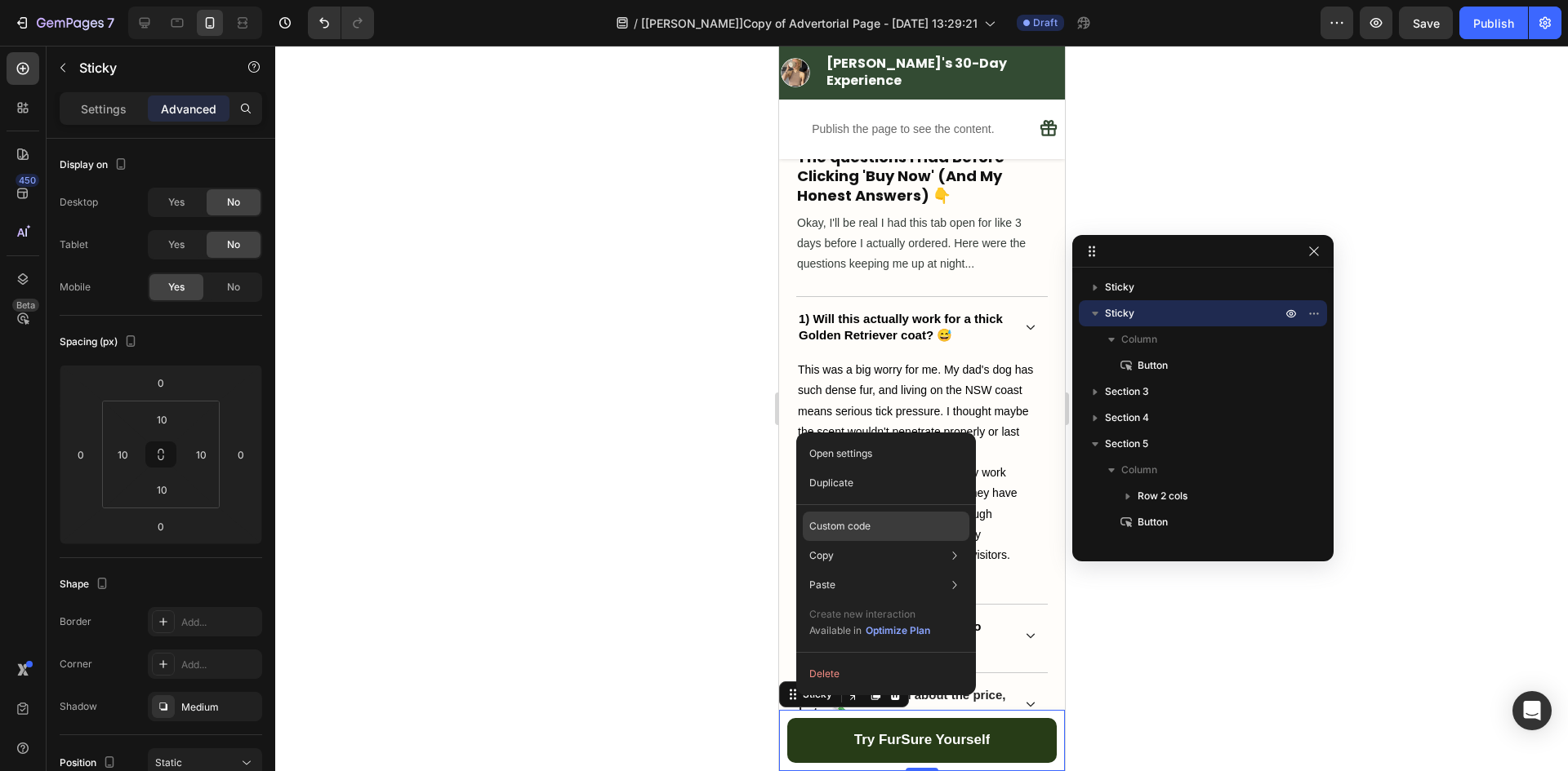
click at [831, 534] on div "Custom code" at bounding box center [886, 527] width 167 height 30
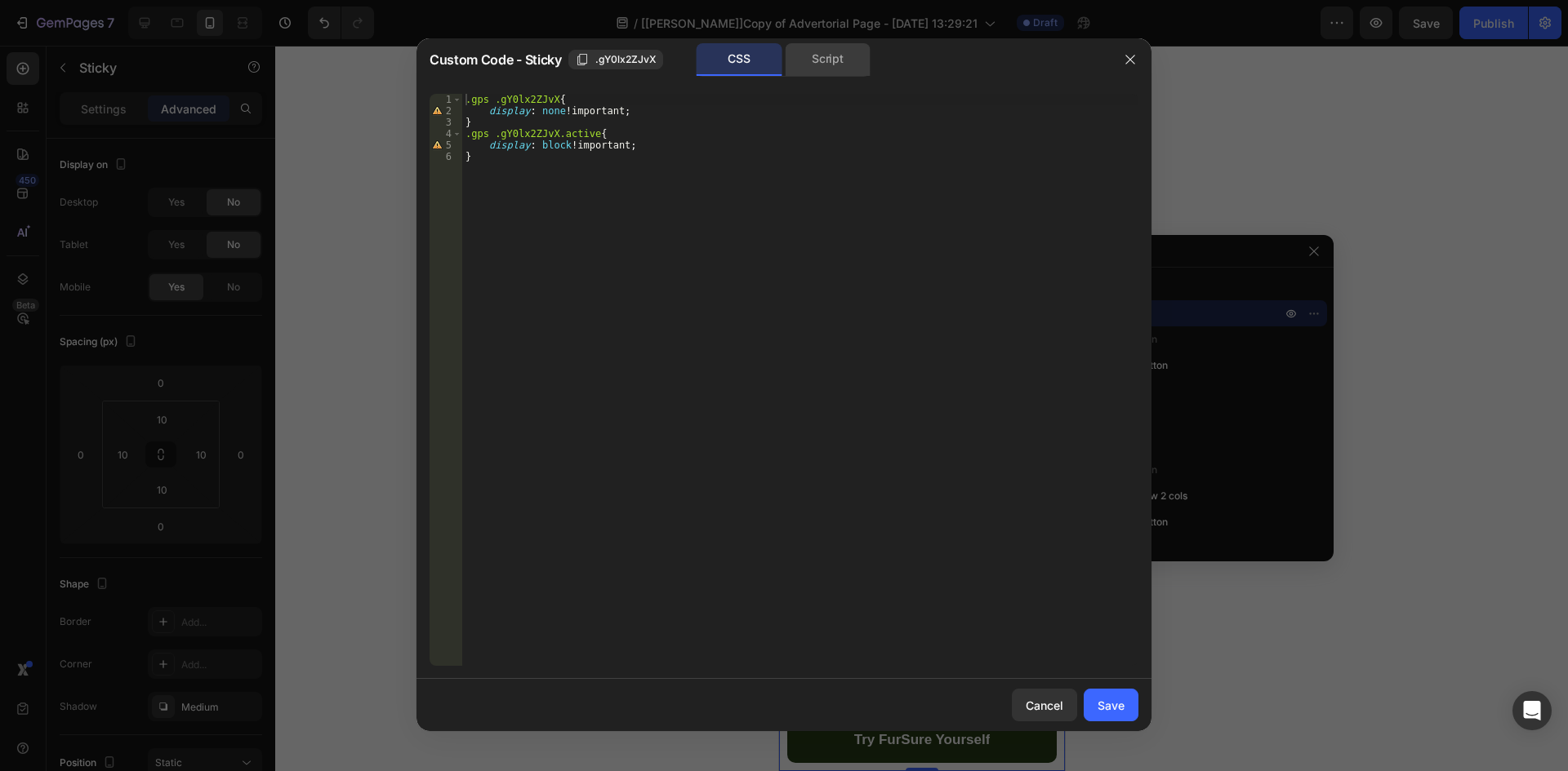
click at [823, 54] on div "Script" at bounding box center [827, 59] width 86 height 32
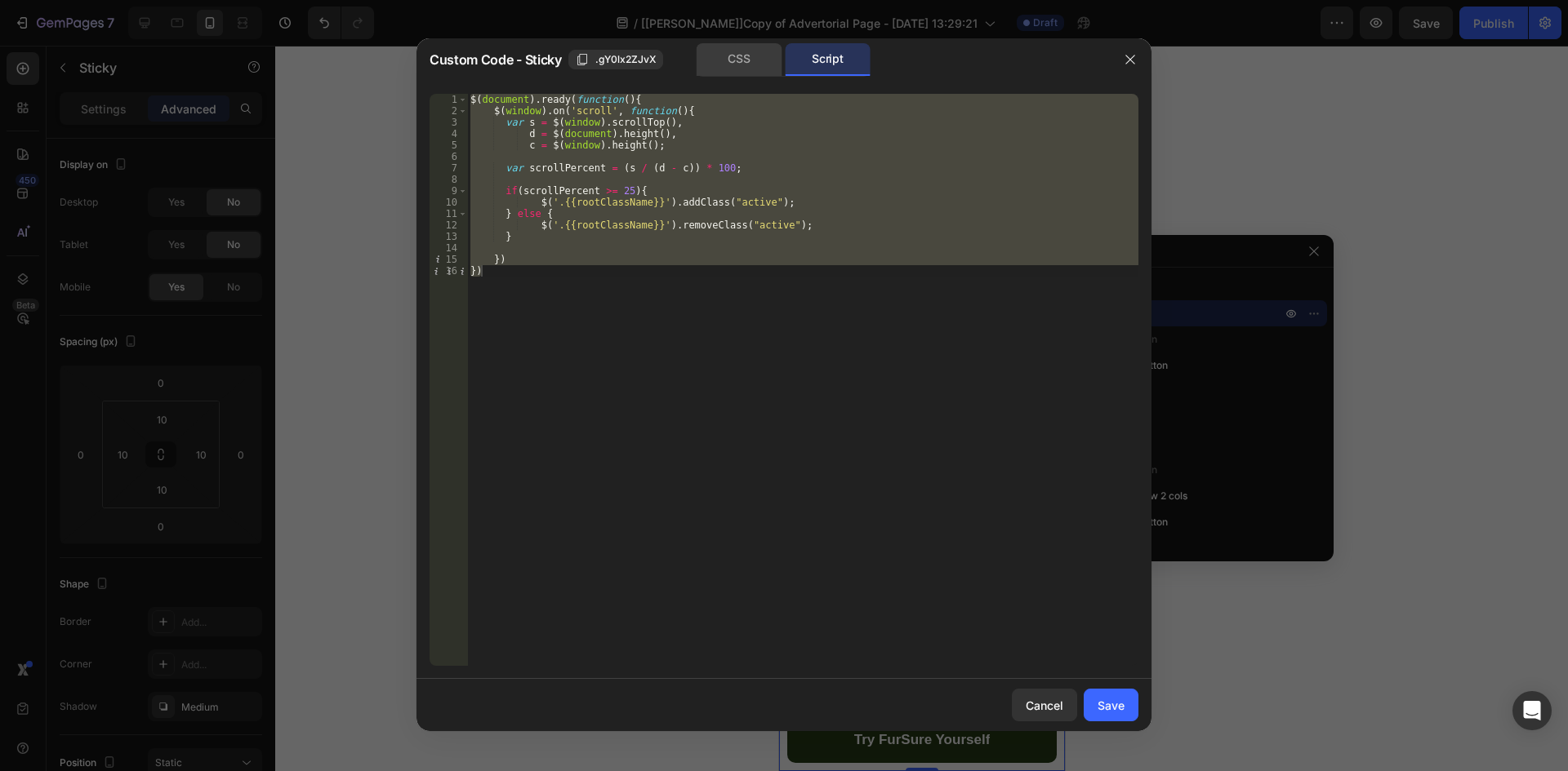
click at [736, 65] on div "CSS" at bounding box center [740, 59] width 86 height 32
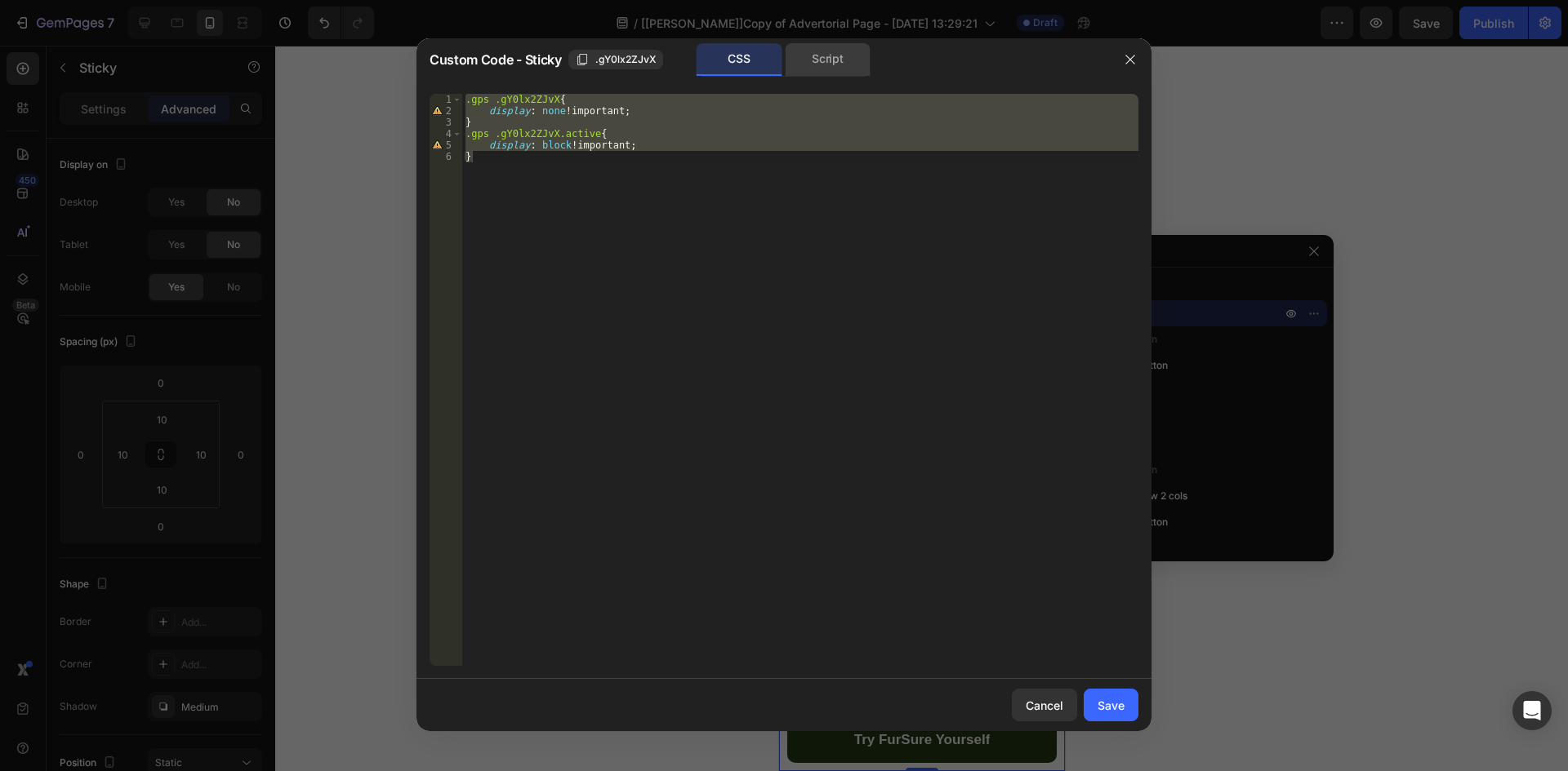
click at [813, 65] on div "Script" at bounding box center [827, 59] width 86 height 32
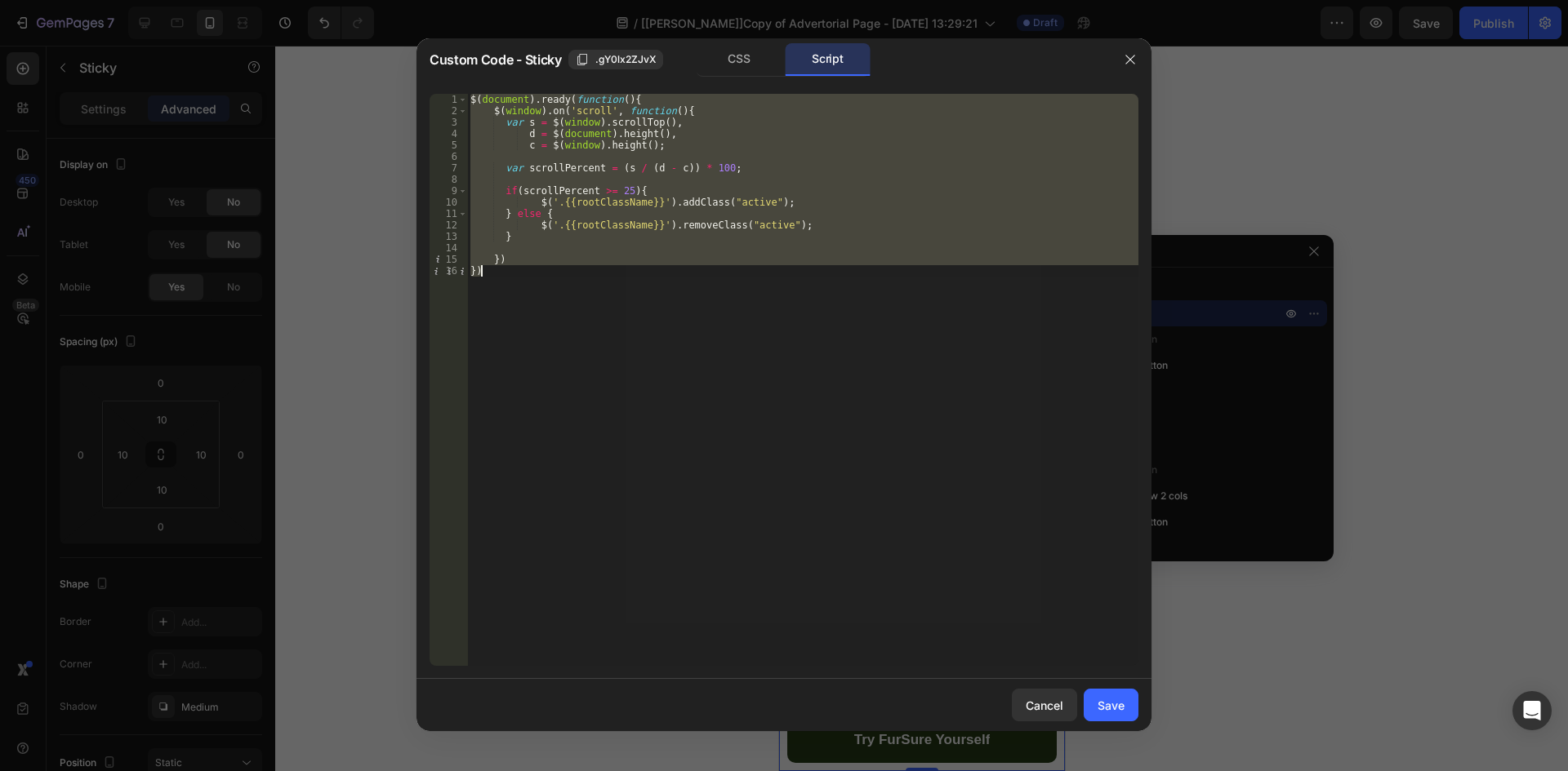
click at [735, 202] on div "$ ( document ) . ready ( function ( ) { $ ( window ) . on ( 'scroll' , function…" at bounding box center [803, 379] width 671 height 572
click at [735, 202] on div "$ ( document ) . ready ( function ( ) { $ ( window ) . on ( 'scroll' , function…" at bounding box center [803, 391] width 671 height 595
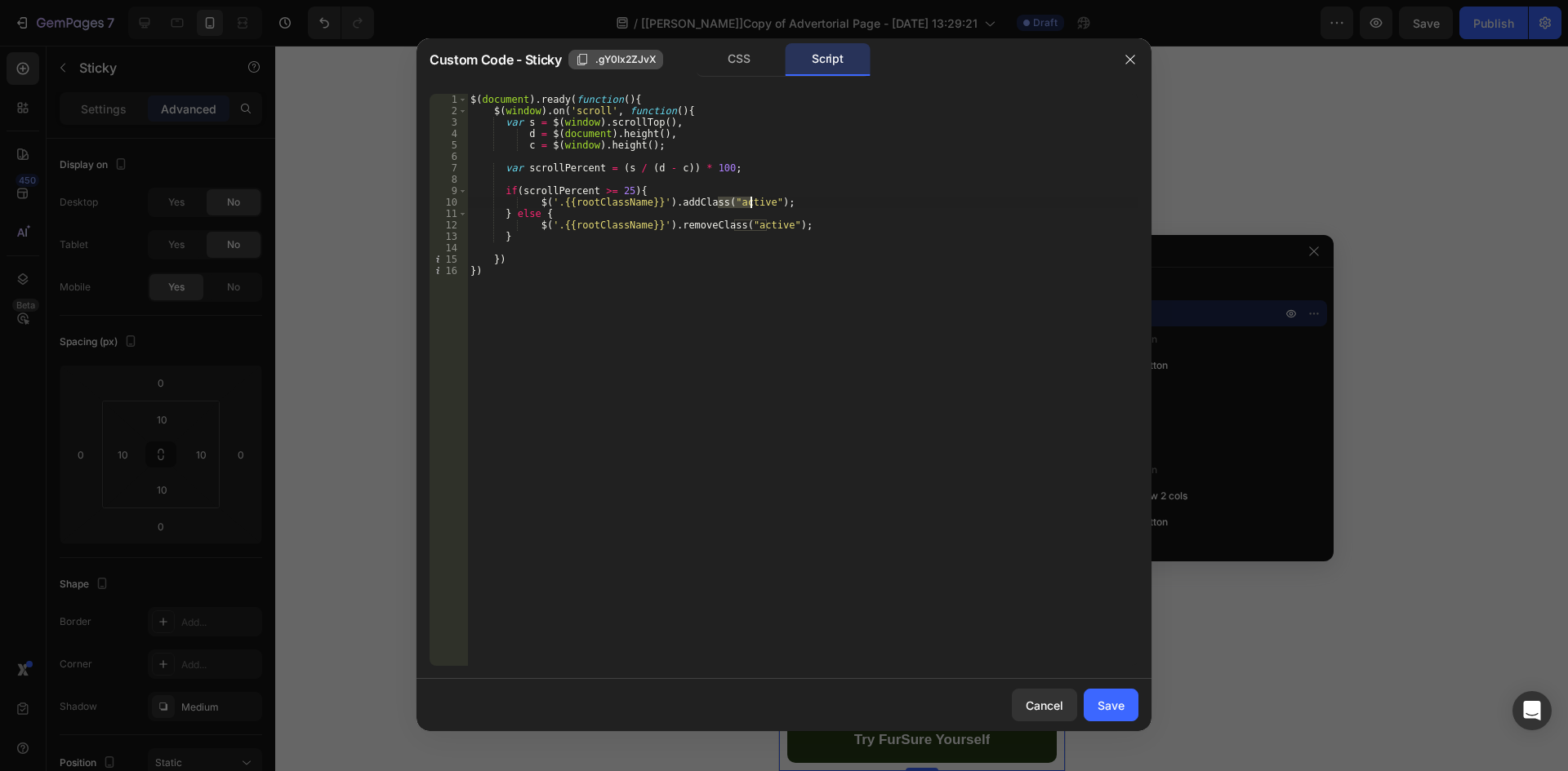
click at [617, 53] on span ".gY0lx2ZJvX" at bounding box center [625, 60] width 60 height 15
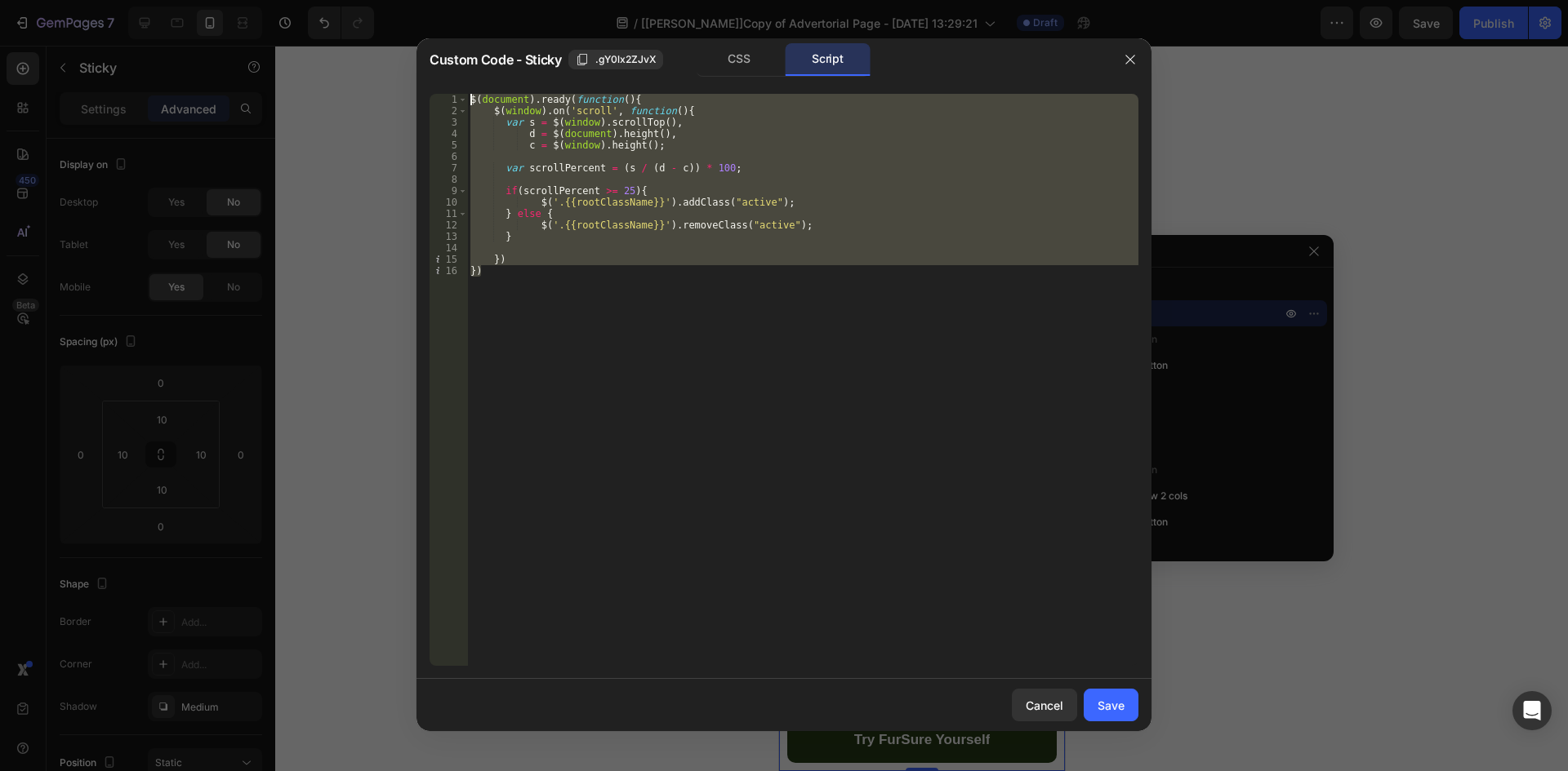
drag, startPoint x: 486, startPoint y: 279, endPoint x: 435, endPoint y: 100, distance: 186.1
click at [435, 100] on div "}) 1 2 3 4 5 6 7 8 9 10 11 12 13 14 15 16 $ ( document ) . ready ( function ( )…" at bounding box center [784, 379] width 709 height 572
click at [620, 305] on div "$ ( document ) . ready ( function ( ) { $ ( window ) . on ( 'scroll' , function…" at bounding box center [803, 379] width 671 height 572
paste textarea "});"
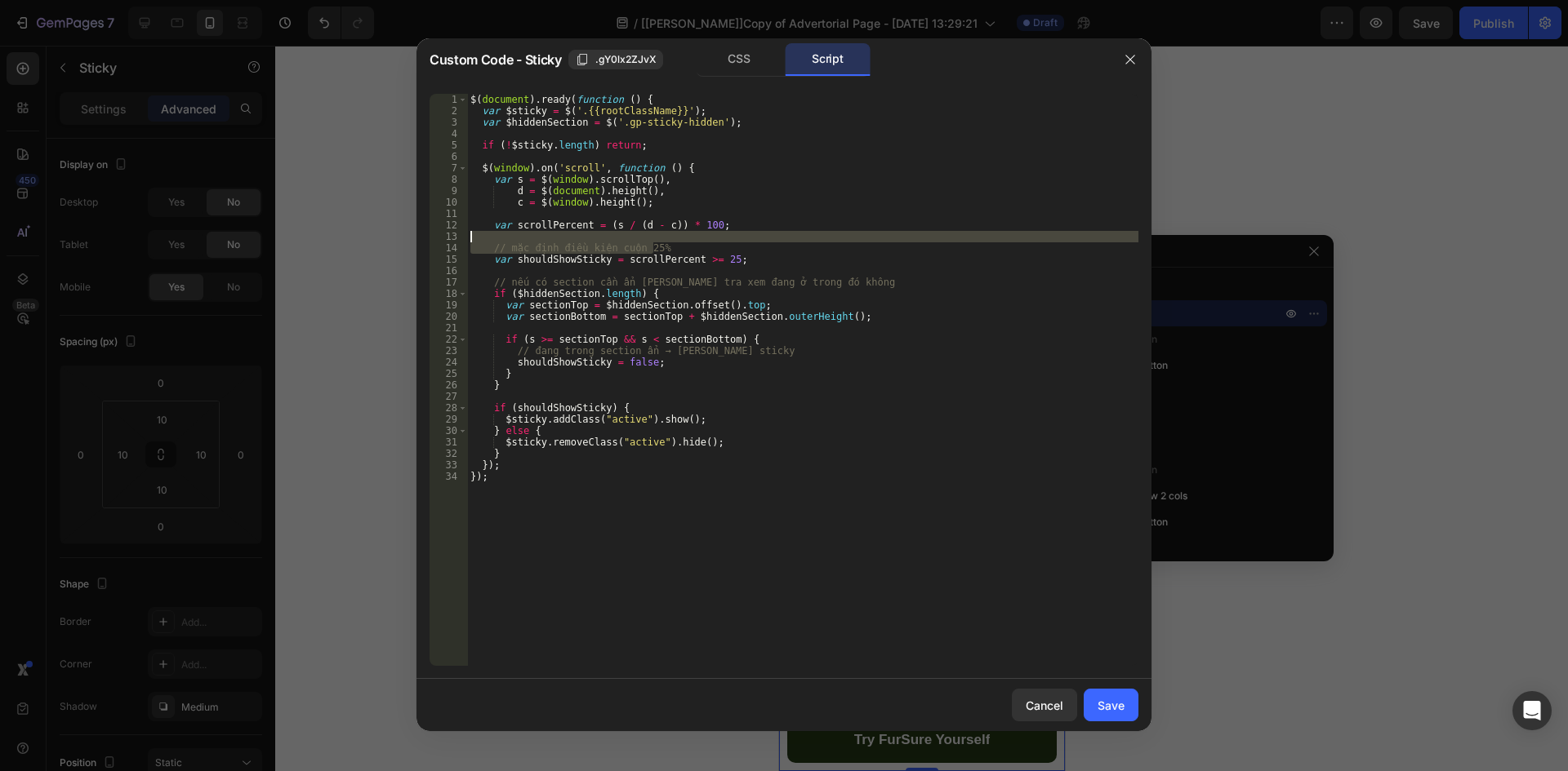
drag, startPoint x: 666, startPoint y: 246, endPoint x: 457, endPoint y: 241, distance: 209.1
click at [457, 241] on div "}); 1 2 3 4 5 6 7 8 9 10 11 12 13 14 15 16 17 18 19 20 21 22 23 24 25 26 27 28 …" at bounding box center [784, 379] width 709 height 572
type textarea "// mặc định điều kiện cuộn 25%"
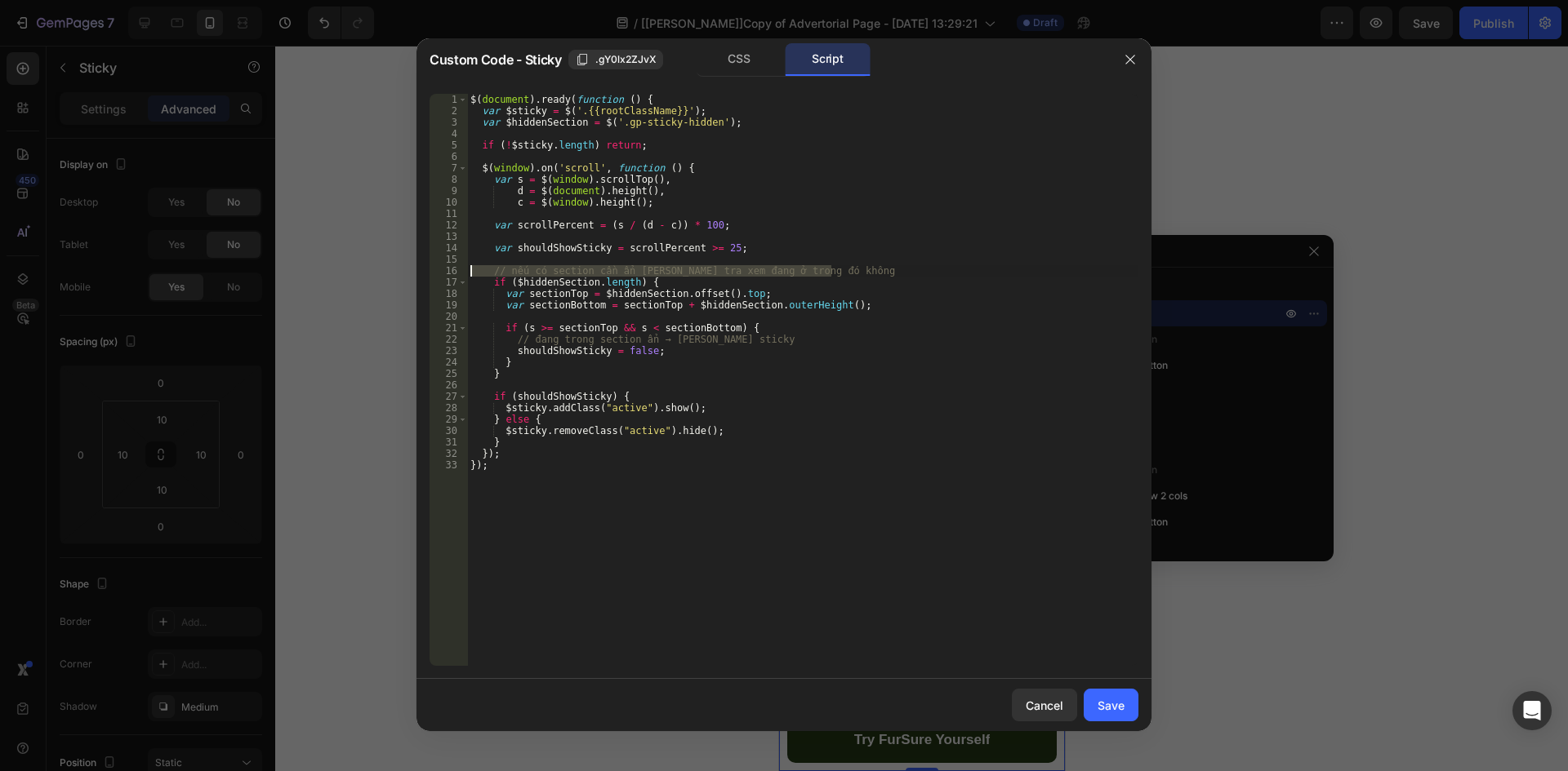
drag, startPoint x: 839, startPoint y: 271, endPoint x: 491, endPoint y: 287, distance: 348.4
click at [434, 271] on div "1 2 3 4 5 6 7 8 9 10 11 12 13 14 15 16 17 18 19 20 21 22 23 24 25 26 27 28 29 3…" at bounding box center [784, 379] width 709 height 572
type textarea "// nếu có section cần ẩn [PERSON_NAME] tra xem đang ở trong đó không"
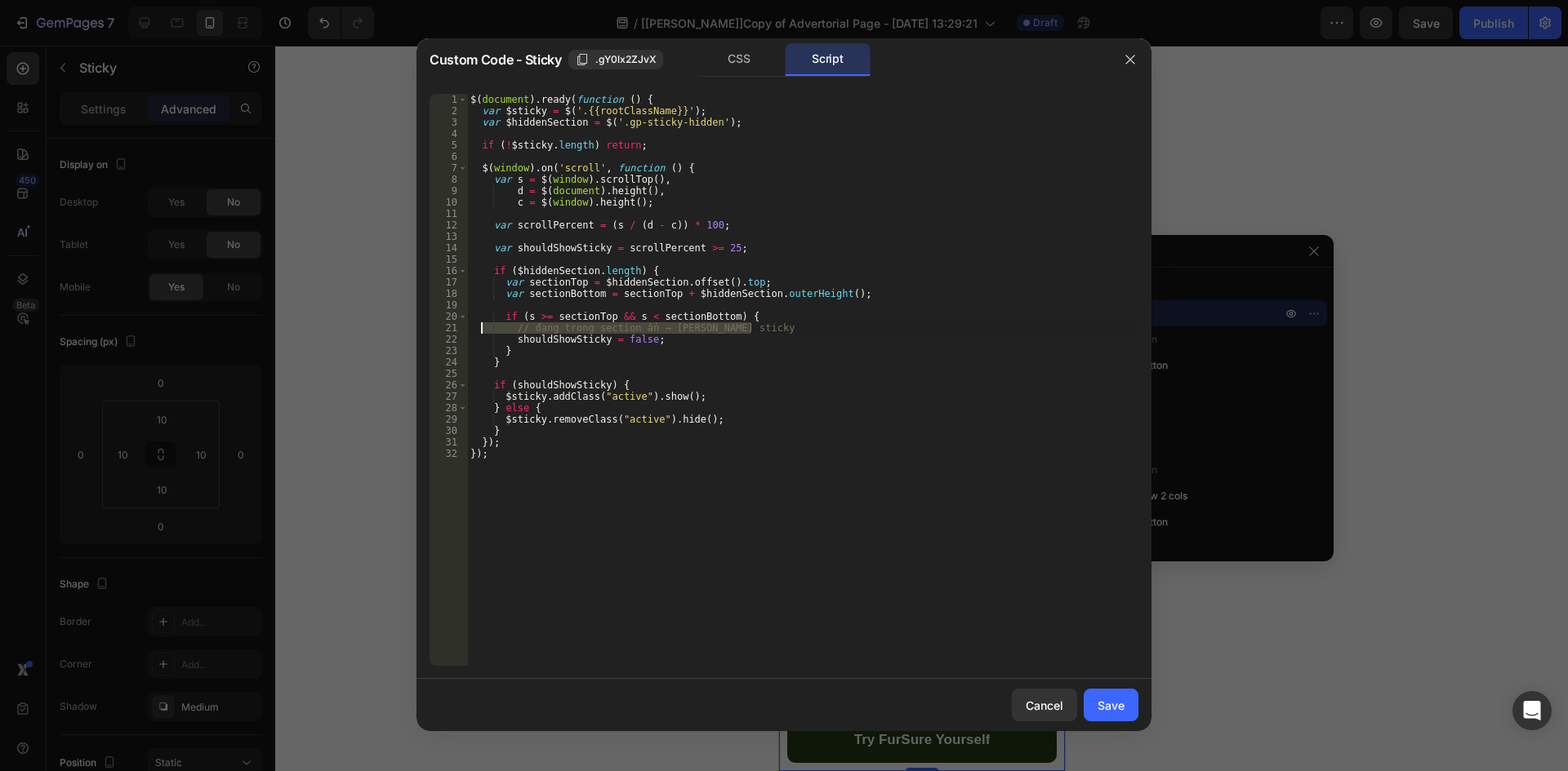
drag, startPoint x: 763, startPoint y: 327, endPoint x: 418, endPoint y: 326, distance: 345.0
click at [418, 326] on div "1 2 3 4 5 6 7 8 9 10 11 12 13 14 15 16 17 18 19 20 21 22 23 24 25 26 27 28 29 3…" at bounding box center [784, 379] width 734 height 598
type textarea "// đang trong section ẩn → [PERSON_NAME] sticky"
drag, startPoint x: 643, startPoint y: 386, endPoint x: 679, endPoint y: 386, distance: 36.0
click at [679, 386] on div "$ ( document ) . ready ( function ( ) { var $sticky = $ ( '.{{rootClassName}}' …" at bounding box center [803, 391] width 671 height 595
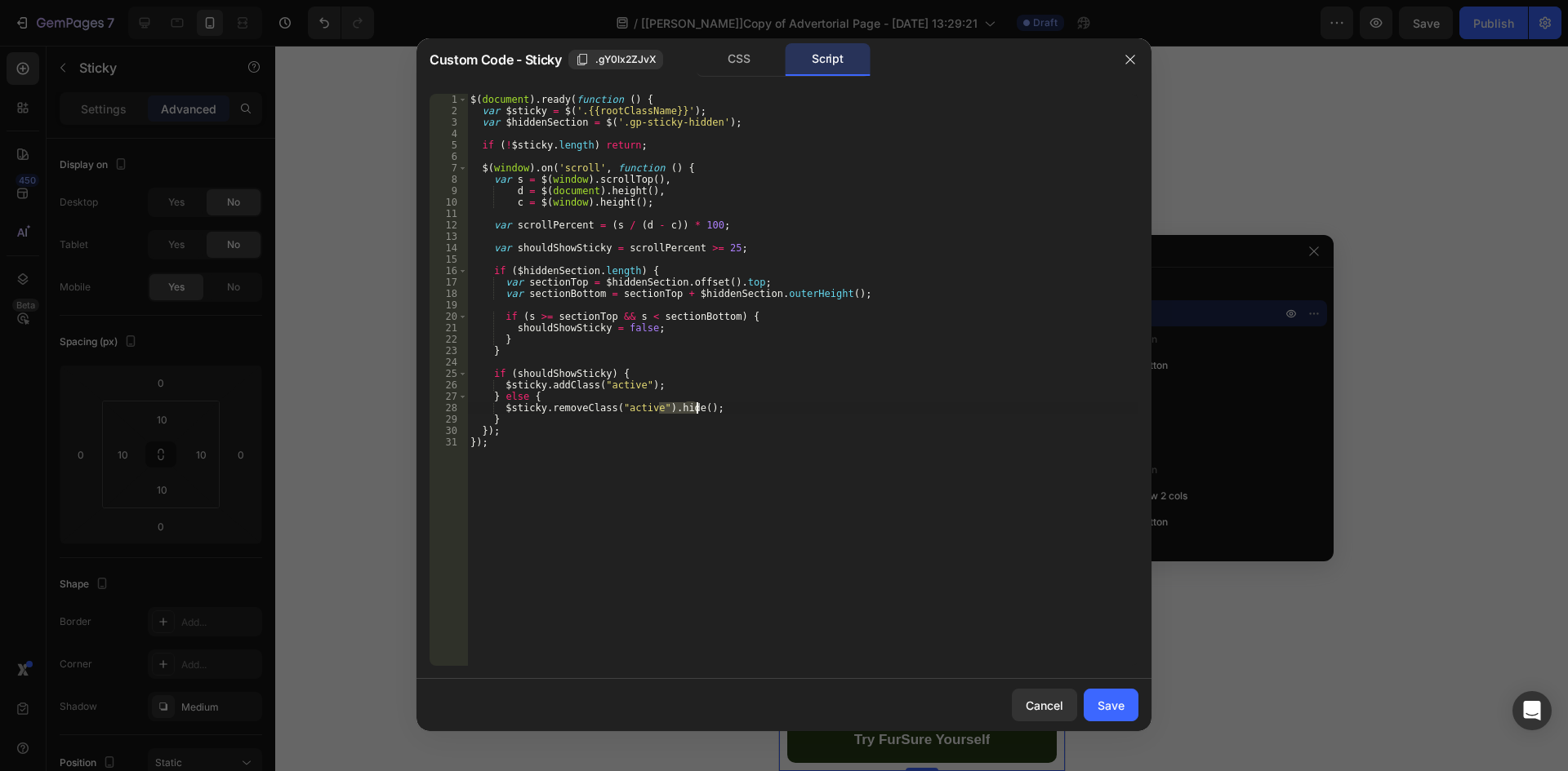
drag, startPoint x: 662, startPoint y: 407, endPoint x: 695, endPoint y: 407, distance: 33.0
click at [695, 407] on div "$ ( document ) . ready ( function ( ) { var $sticky = $ ( '.{{rootClassName}}' …" at bounding box center [803, 391] width 671 height 595
type textarea "$sticky.removeClass("active");"
click at [1104, 697] on div "Save" at bounding box center [1110, 706] width 27 height 18
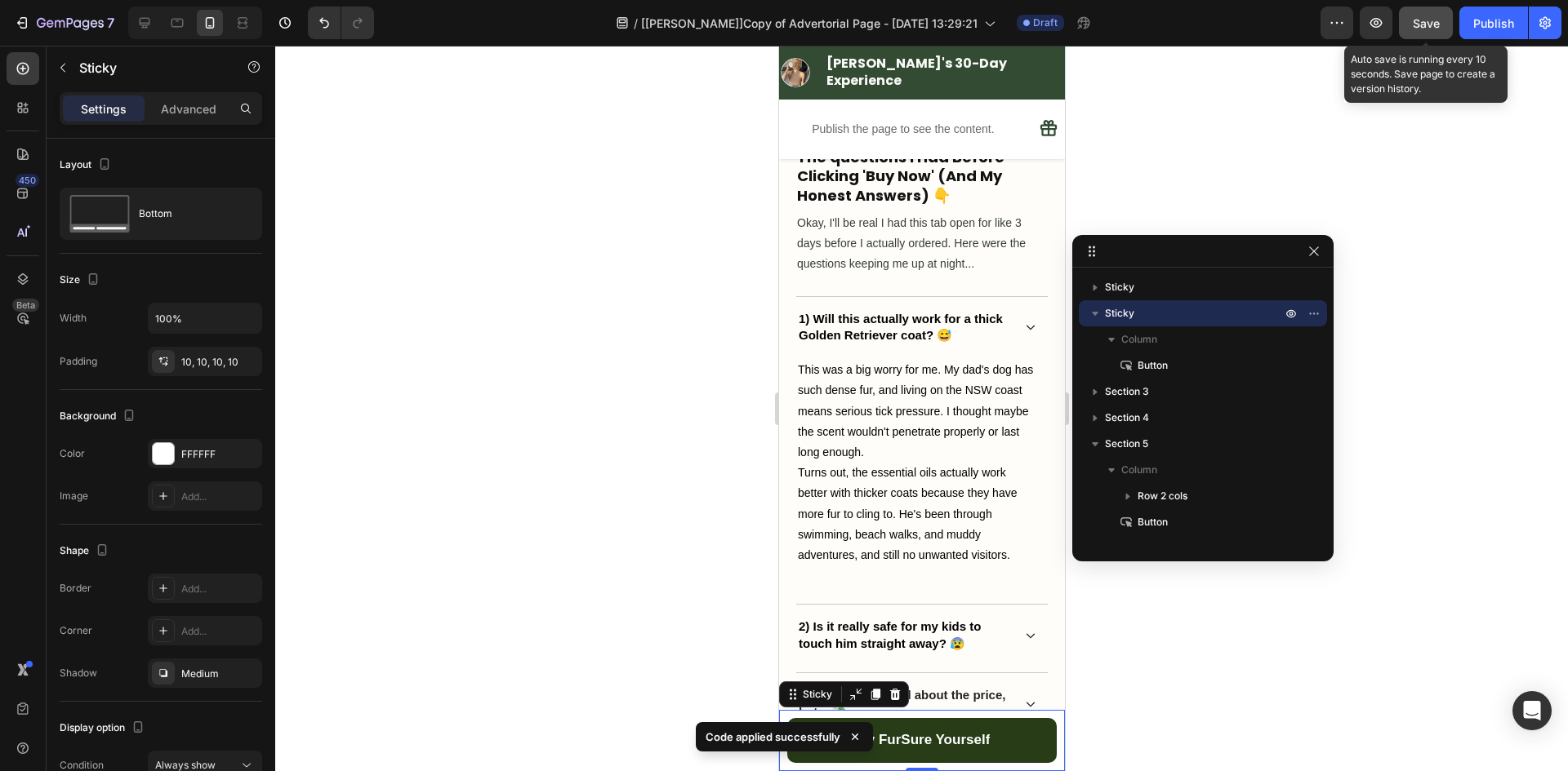
click at [1419, 18] on span "Save" at bounding box center [1426, 24] width 27 height 14
click at [1380, 28] on icon "button" at bounding box center [1375, 23] width 17 height 17
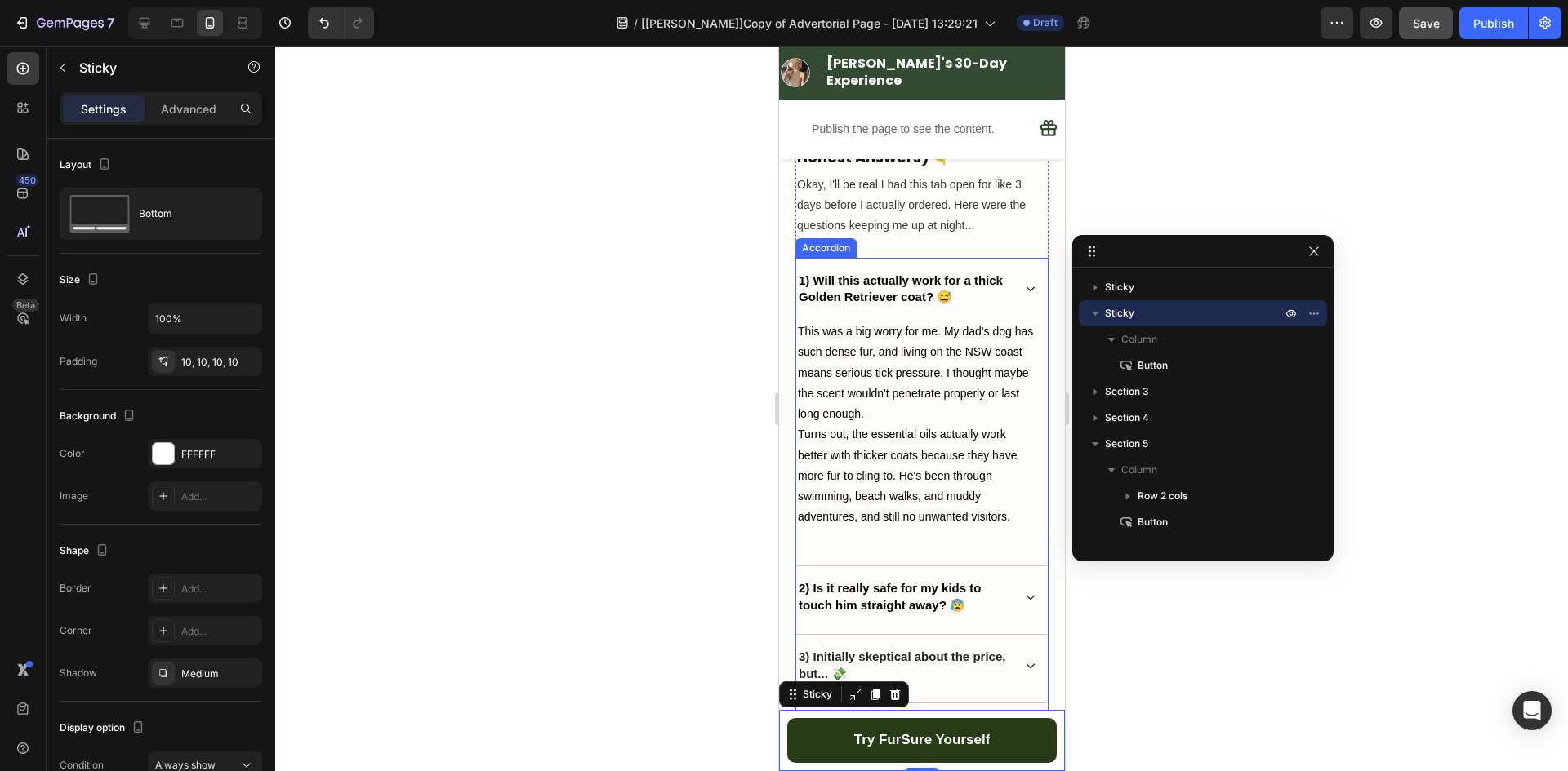
scroll to position [6643, 0]
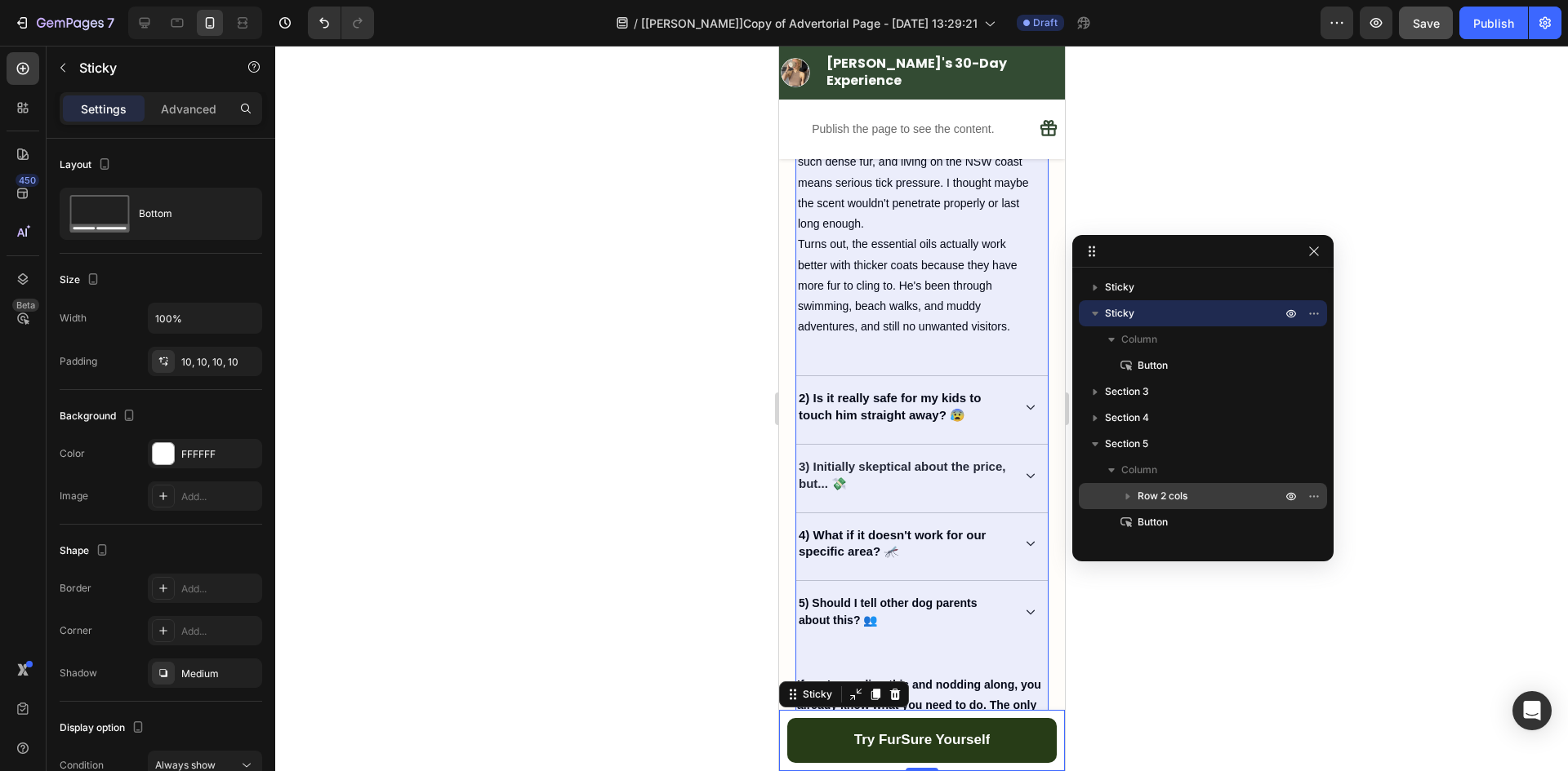
click at [1156, 494] on span "Row 2 cols" at bounding box center [1162, 496] width 50 height 17
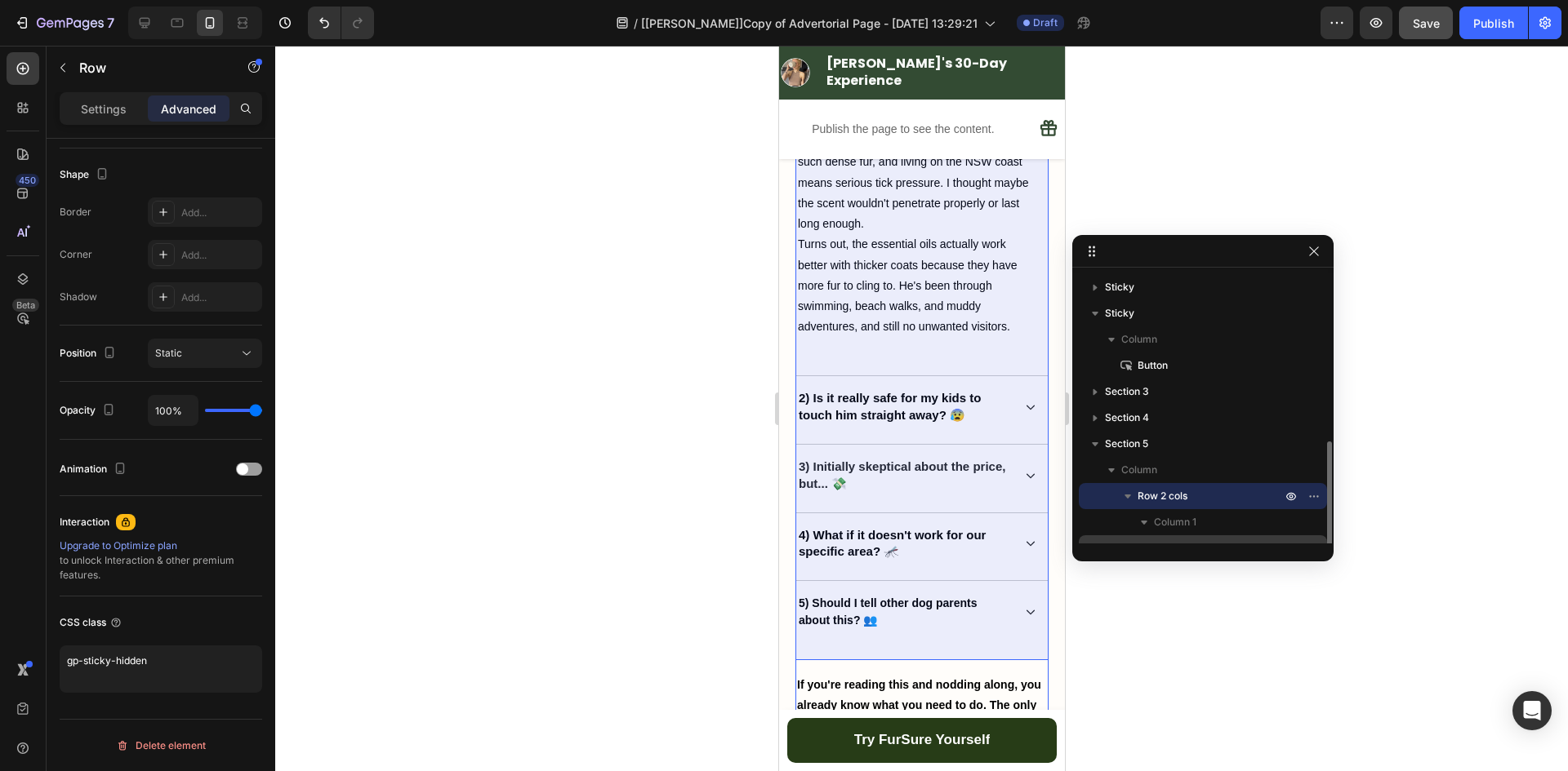
scroll to position [96, 0]
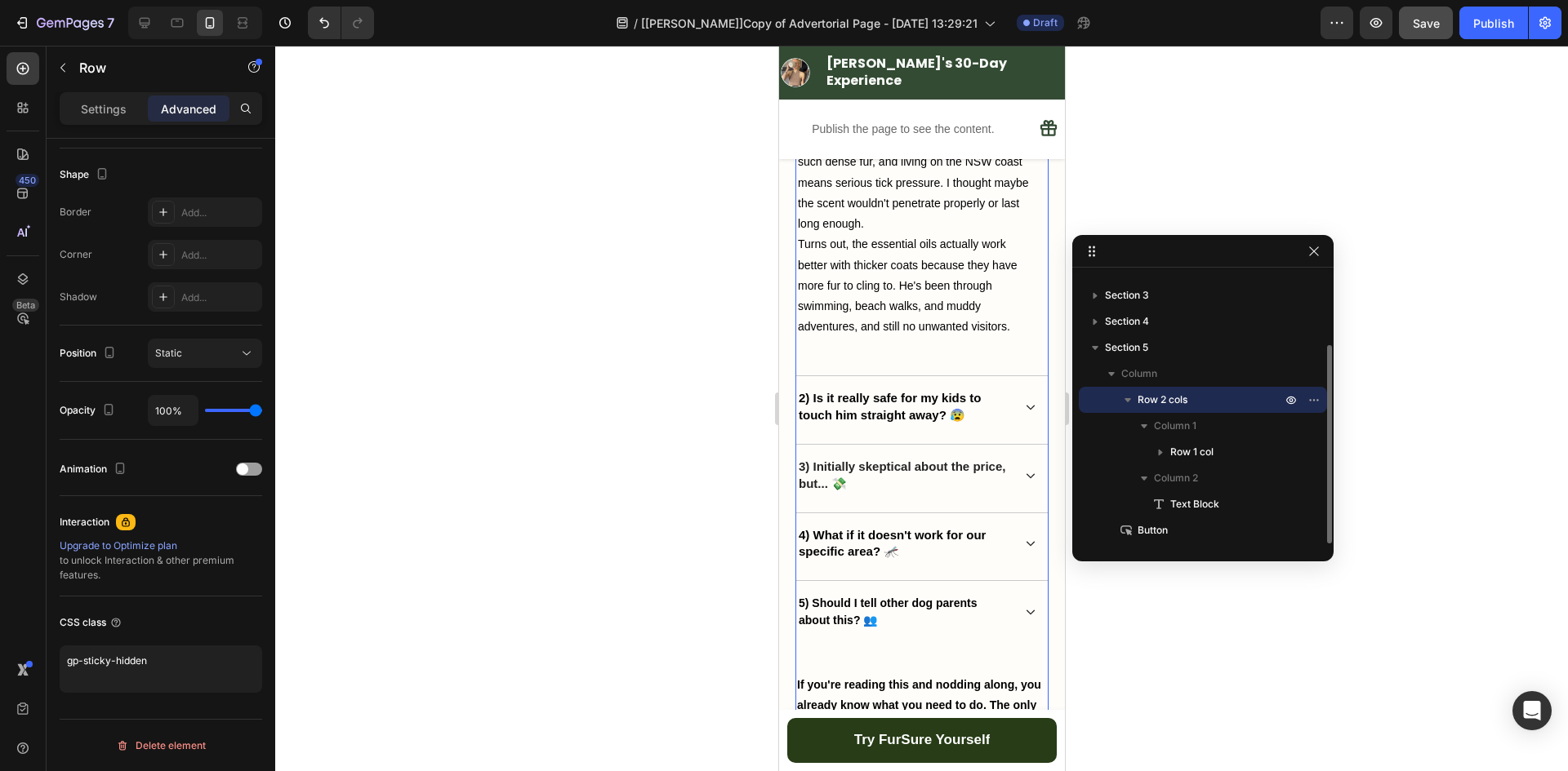
click at [1127, 396] on icon "button" at bounding box center [1127, 400] width 17 height 17
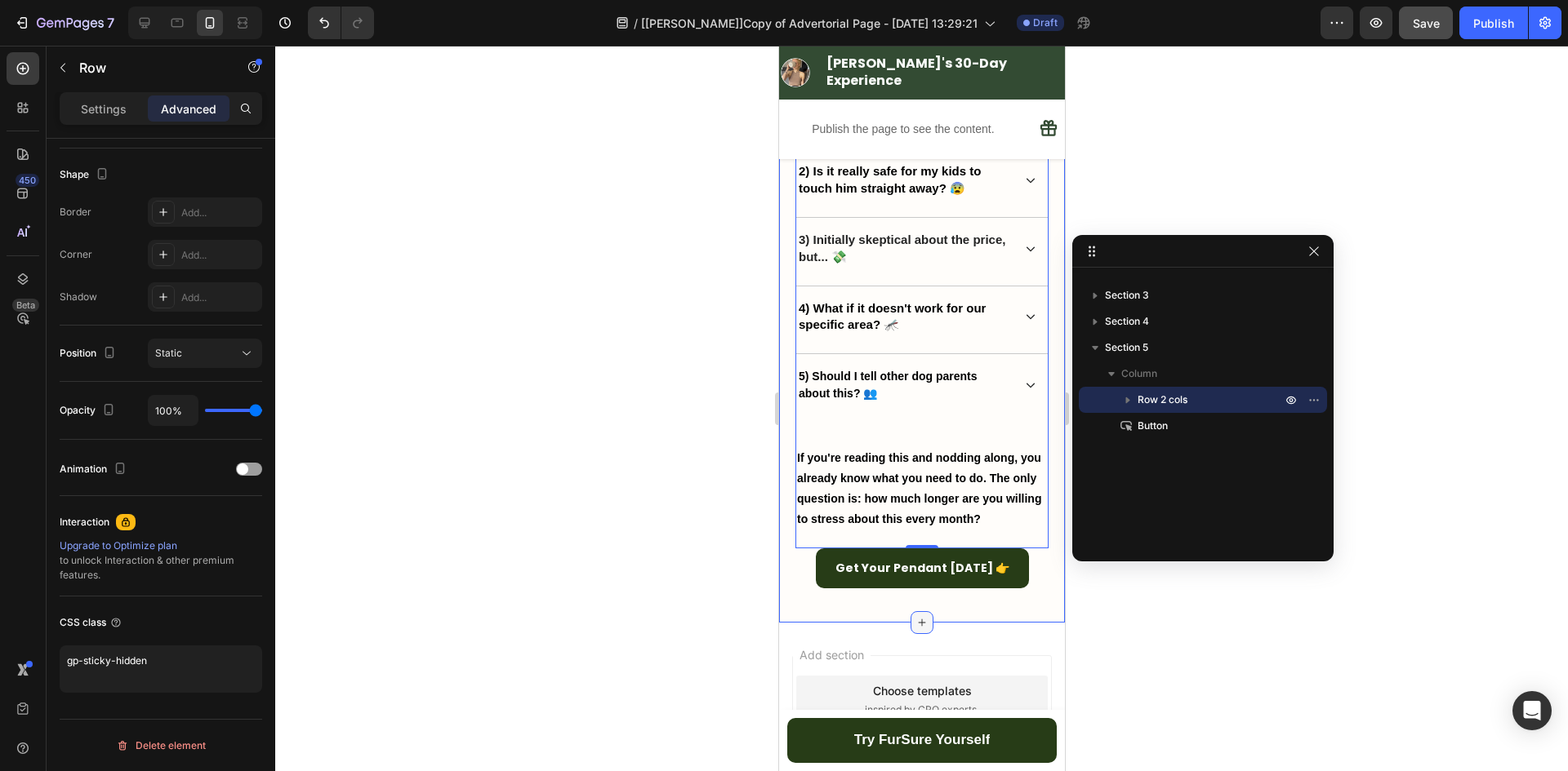
scroll to position [6833, 0]
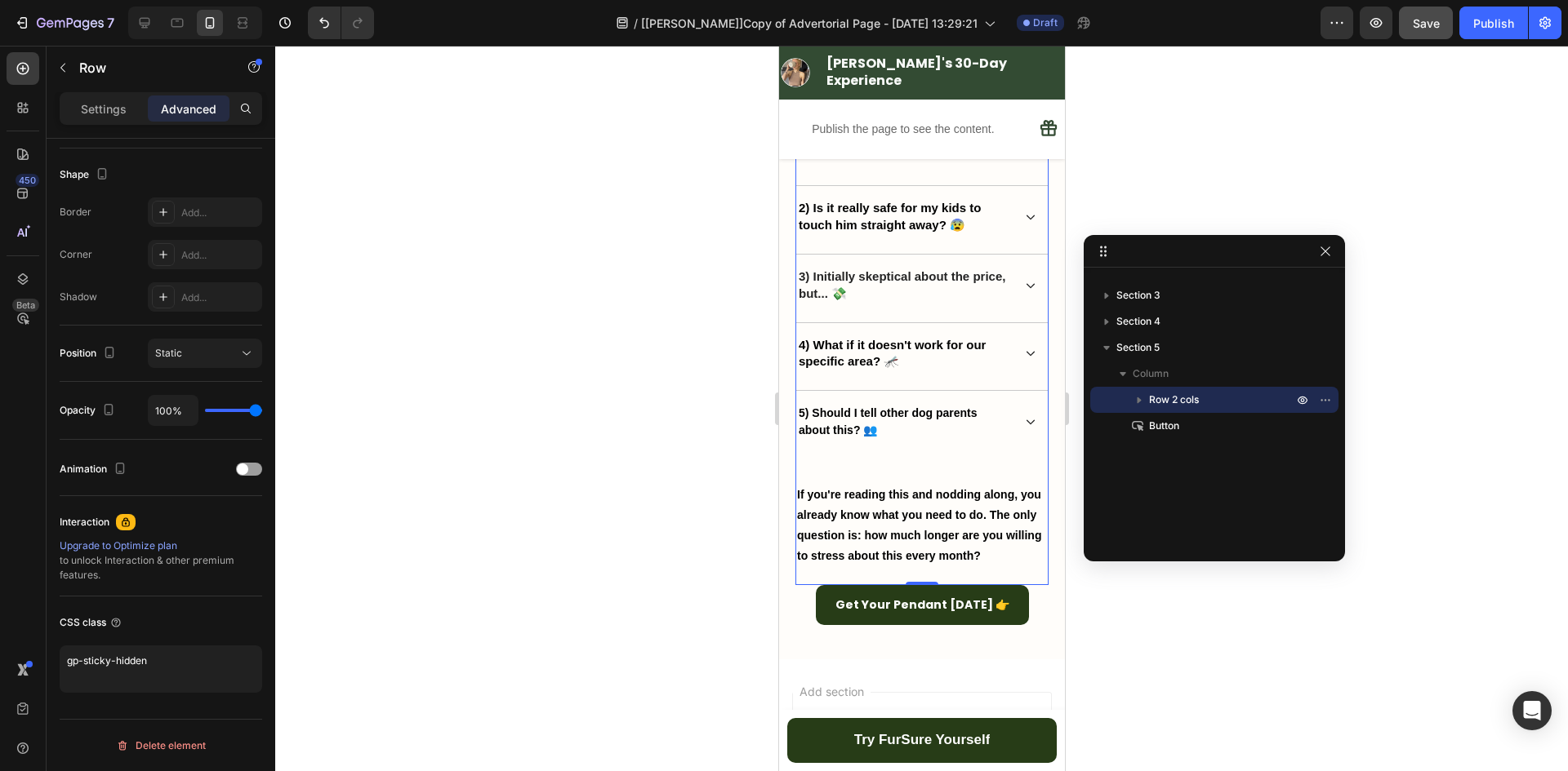
drag, startPoint x: 1178, startPoint y: 244, endPoint x: 1231, endPoint y: 244, distance: 53.0
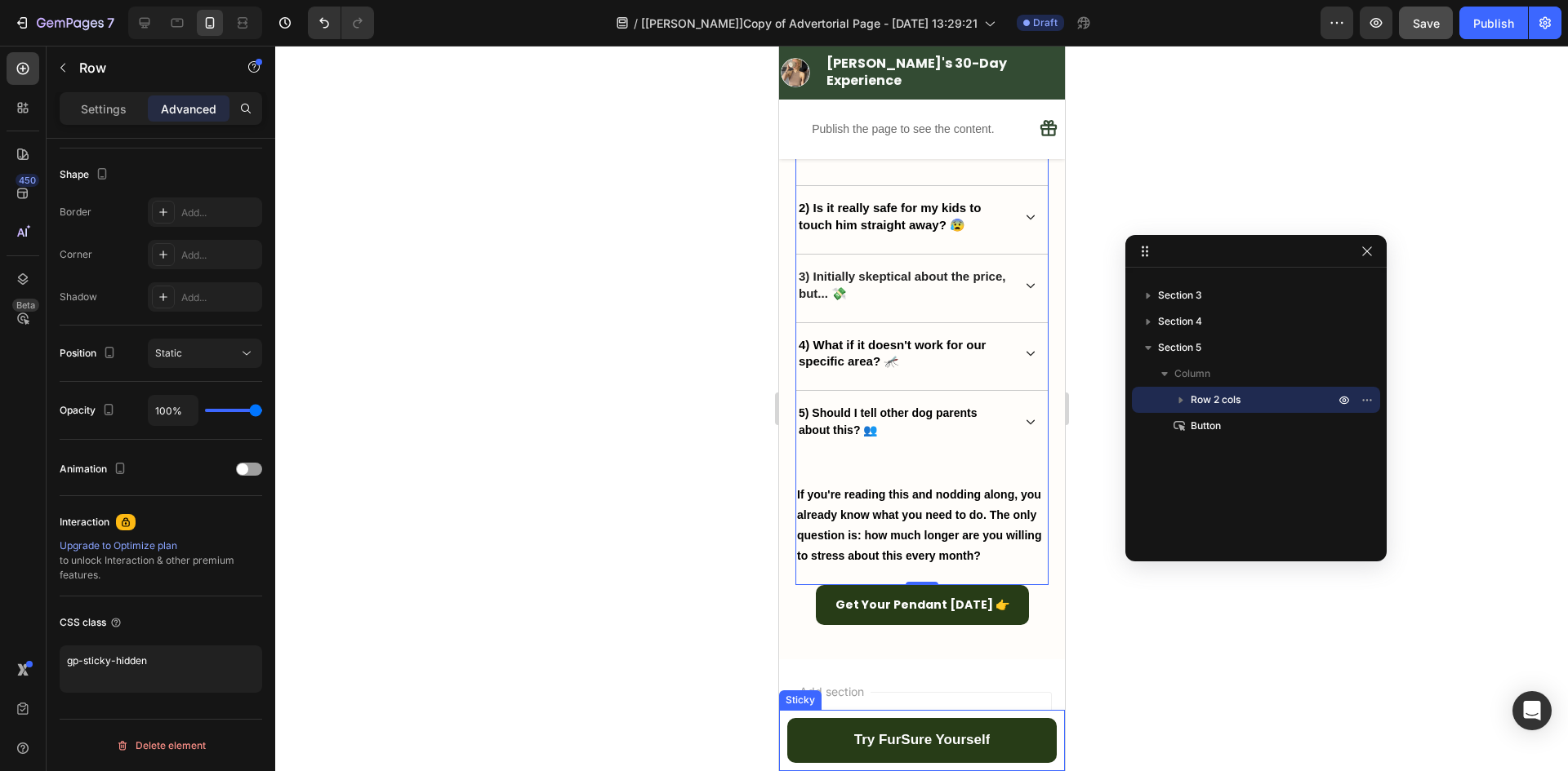
drag, startPoint x: 783, startPoint y: 725, endPoint x: 791, endPoint y: 718, distance: 10.6
click at [783, 725] on div "Try FurSure Yourself Button Sticky" at bounding box center [921, 740] width 286 height 61
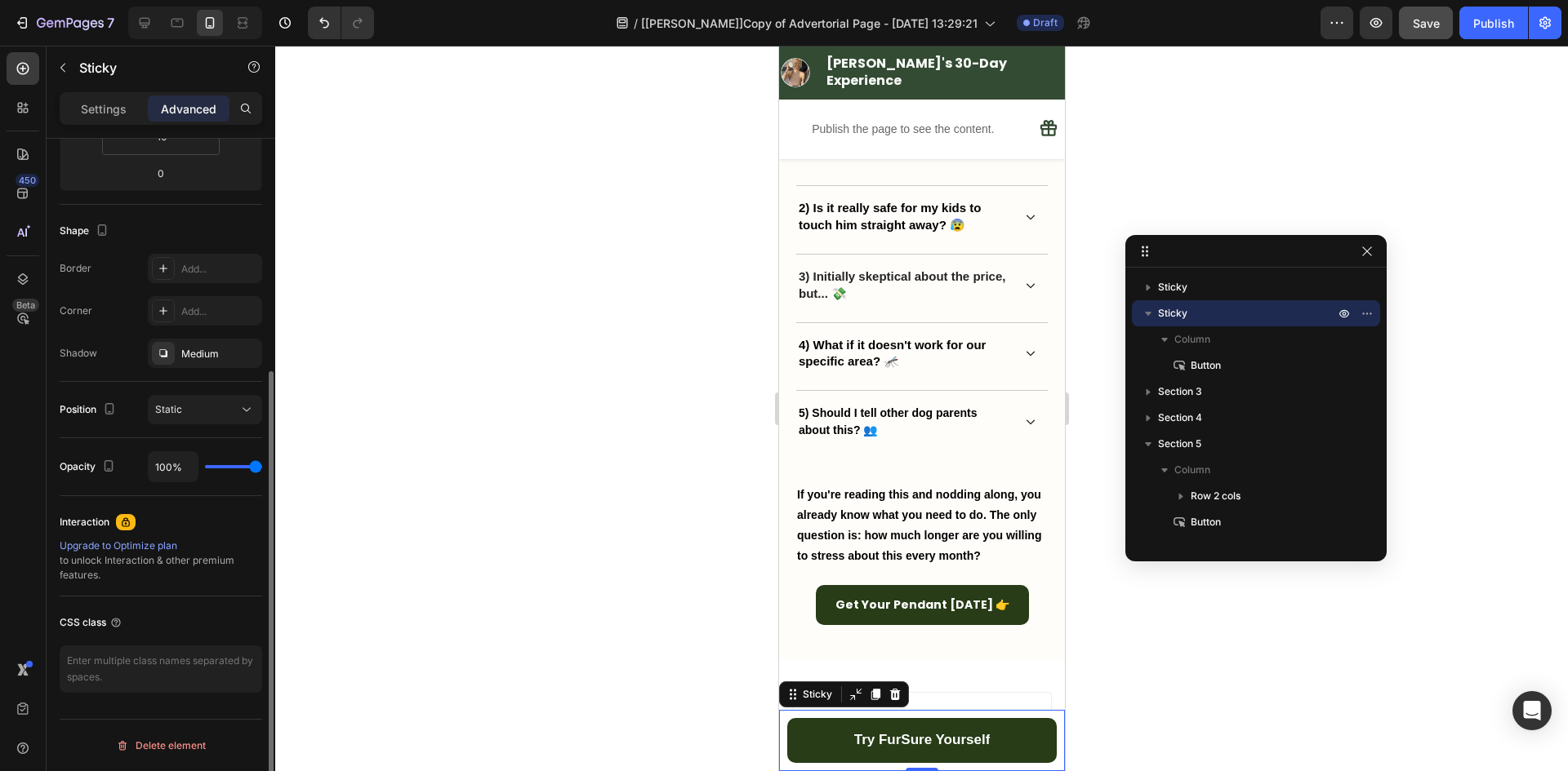
scroll to position [0, 0]
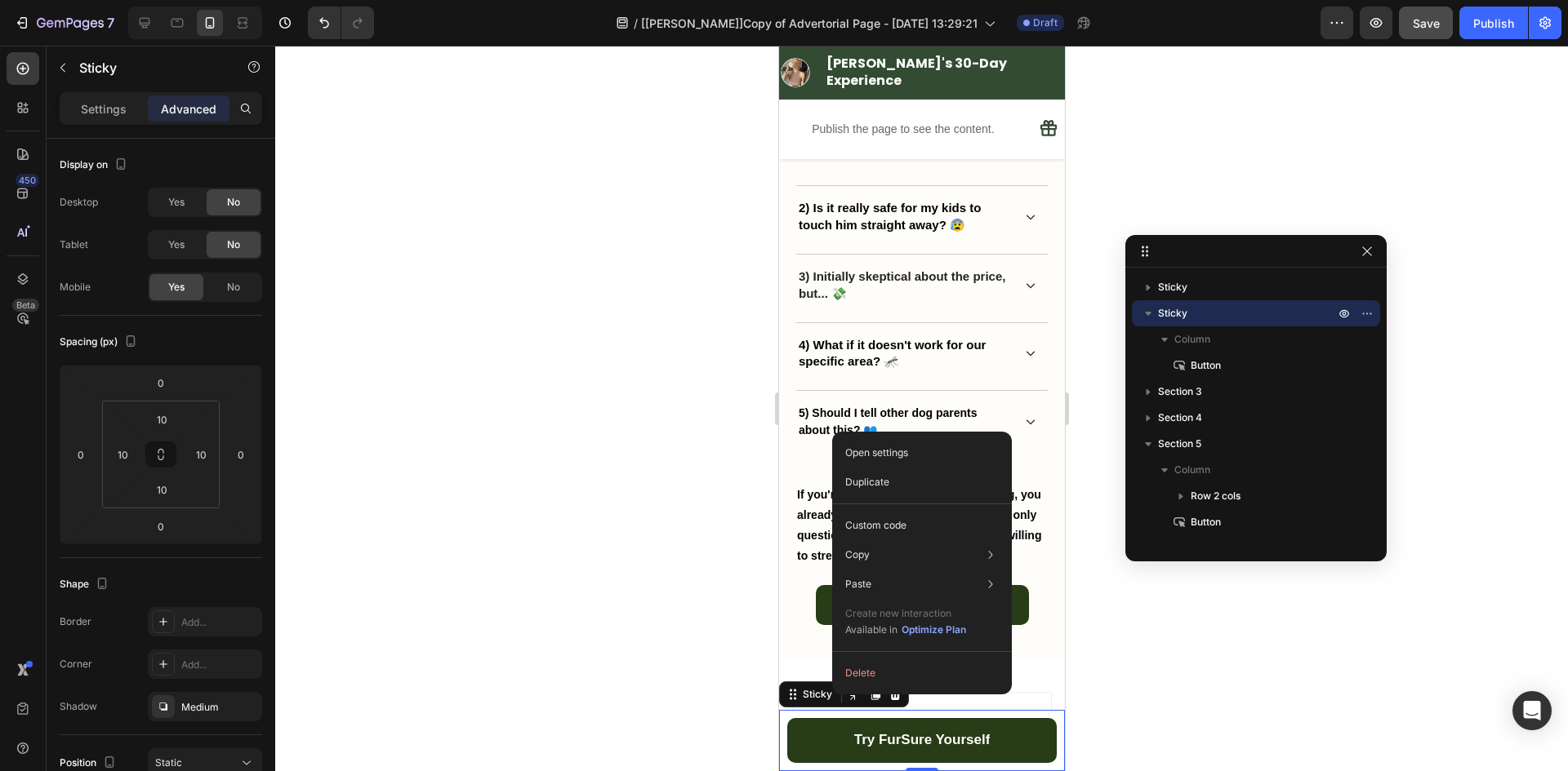
drag, startPoint x: 842, startPoint y: 694, endPoint x: 64, endPoint y: 650, distance: 779.2
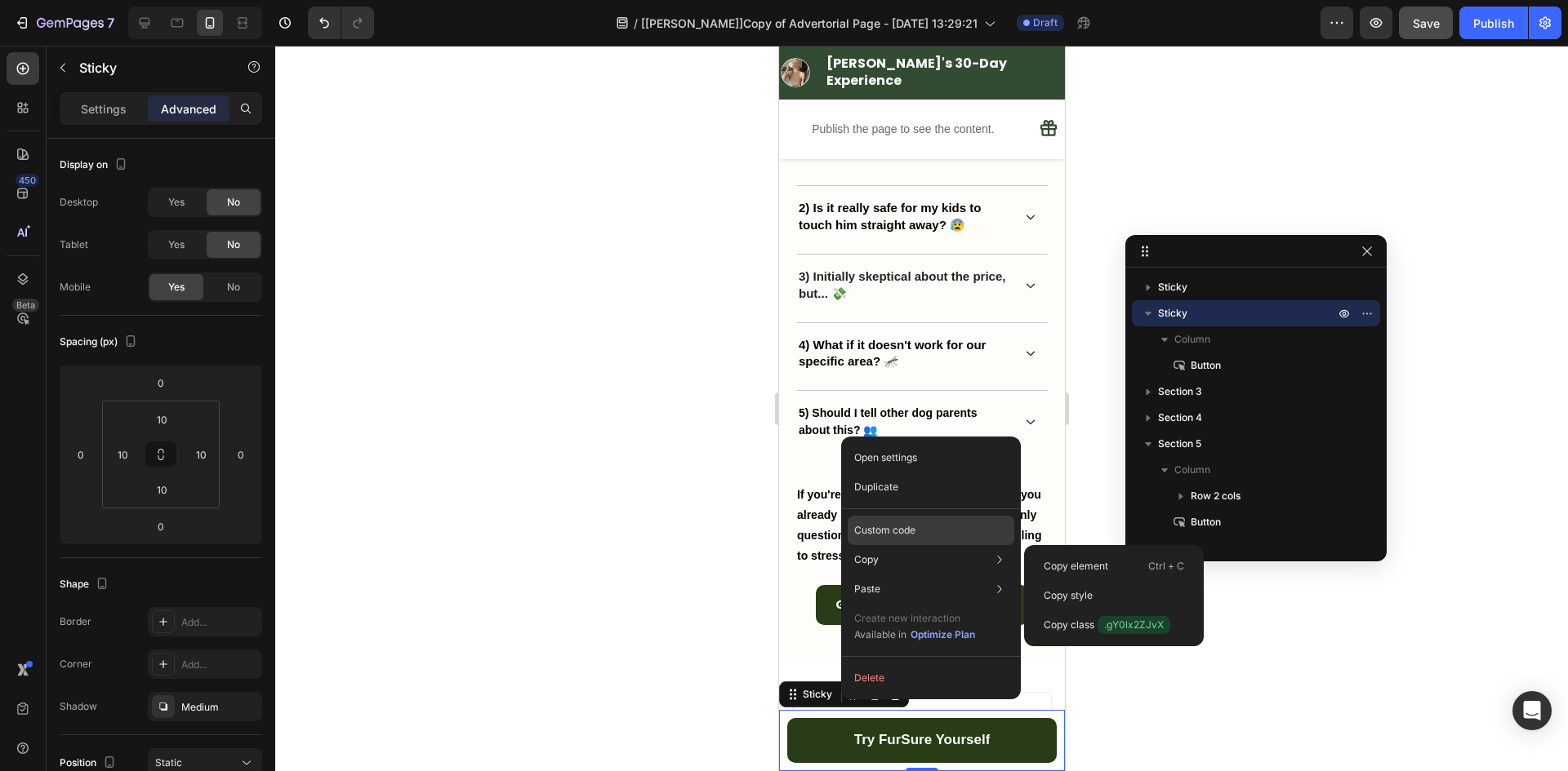
click at [908, 538] on div "Custom code" at bounding box center [931, 531] width 167 height 30
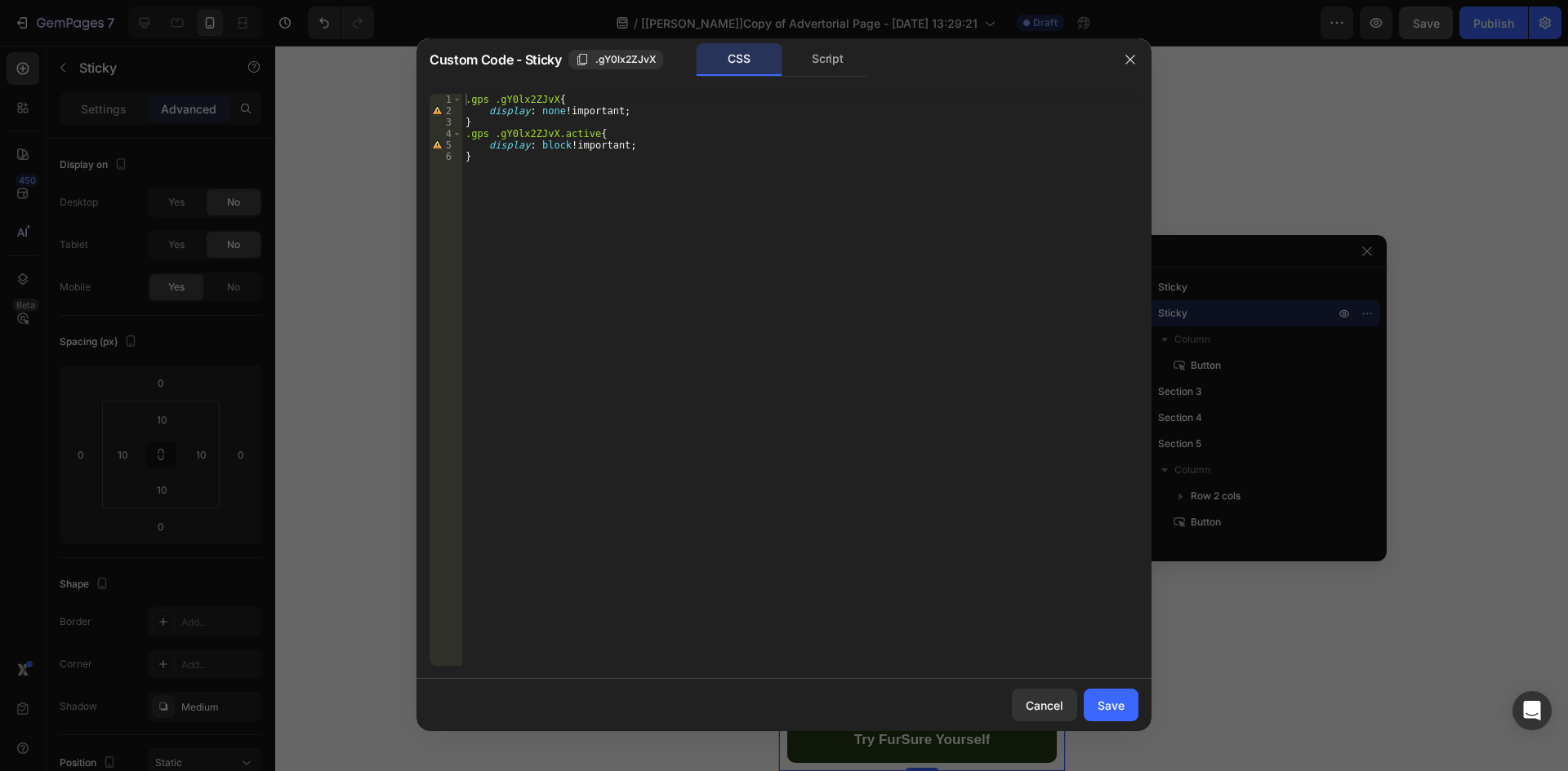
click at [831, 76] on div "CSS Script" at bounding box center [784, 60] width 174 height 33
click at [832, 63] on div "Script" at bounding box center [827, 59] width 86 height 32
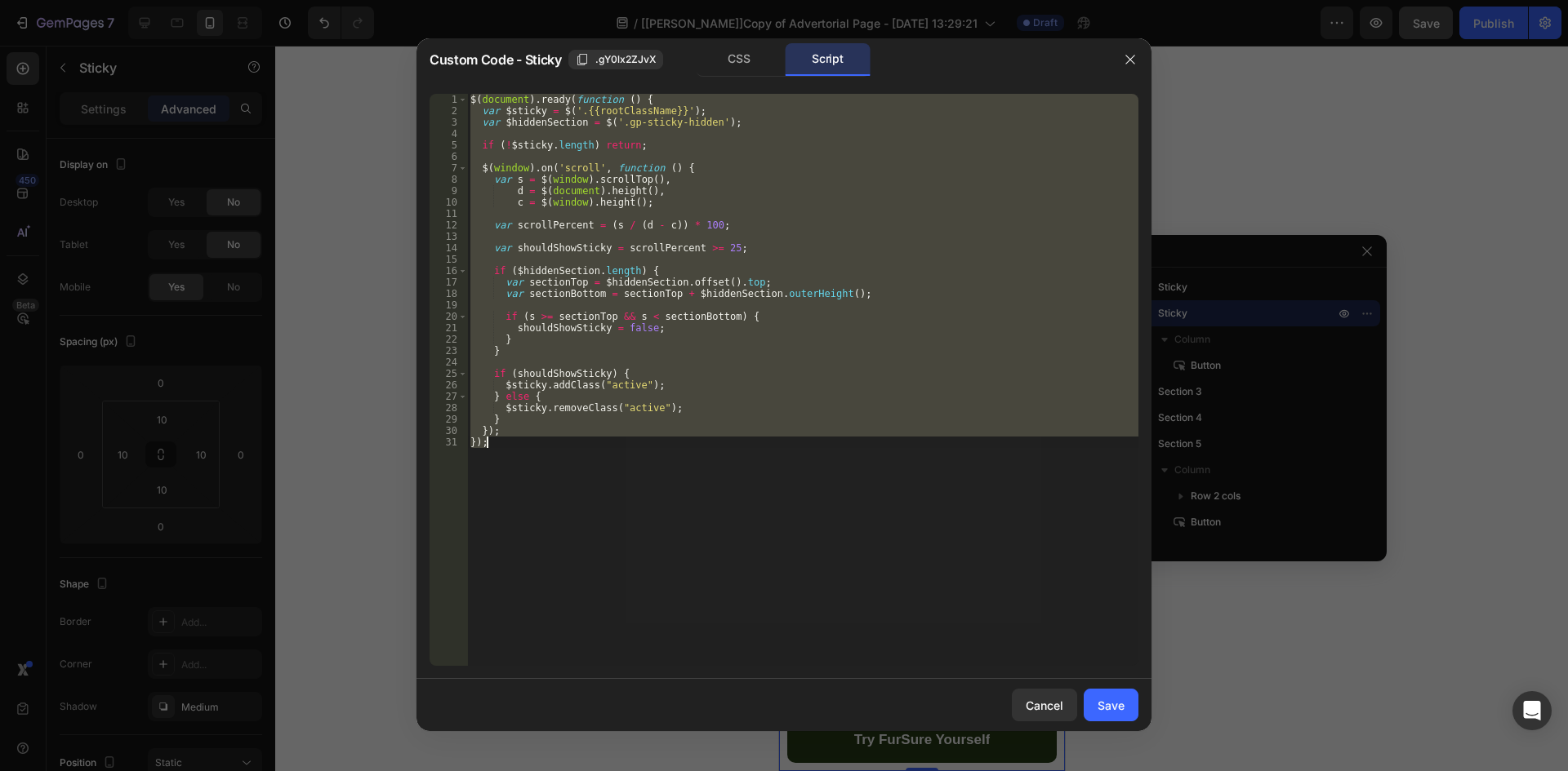
click at [706, 476] on div "$ ( document ) . ready ( function ( ) { var $sticky = $ ( '.{{rootClassName}}' …" at bounding box center [803, 379] width 671 height 572
type textarea "});"
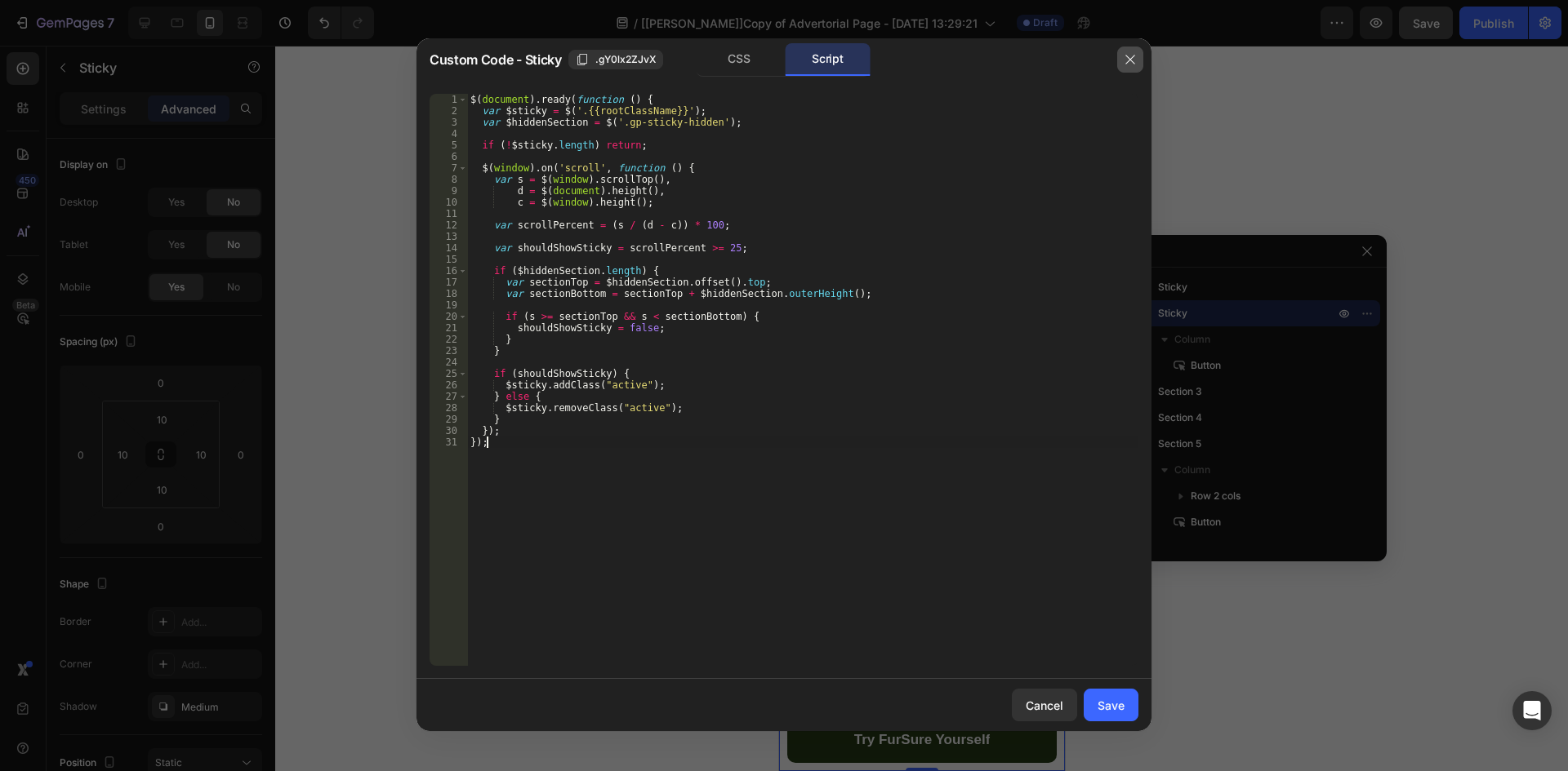
drag, startPoint x: 1131, startPoint y: 53, endPoint x: 262, endPoint y: 105, distance: 870.6
click at [1131, 53] on icon "button" at bounding box center [1130, 60] width 13 height 13
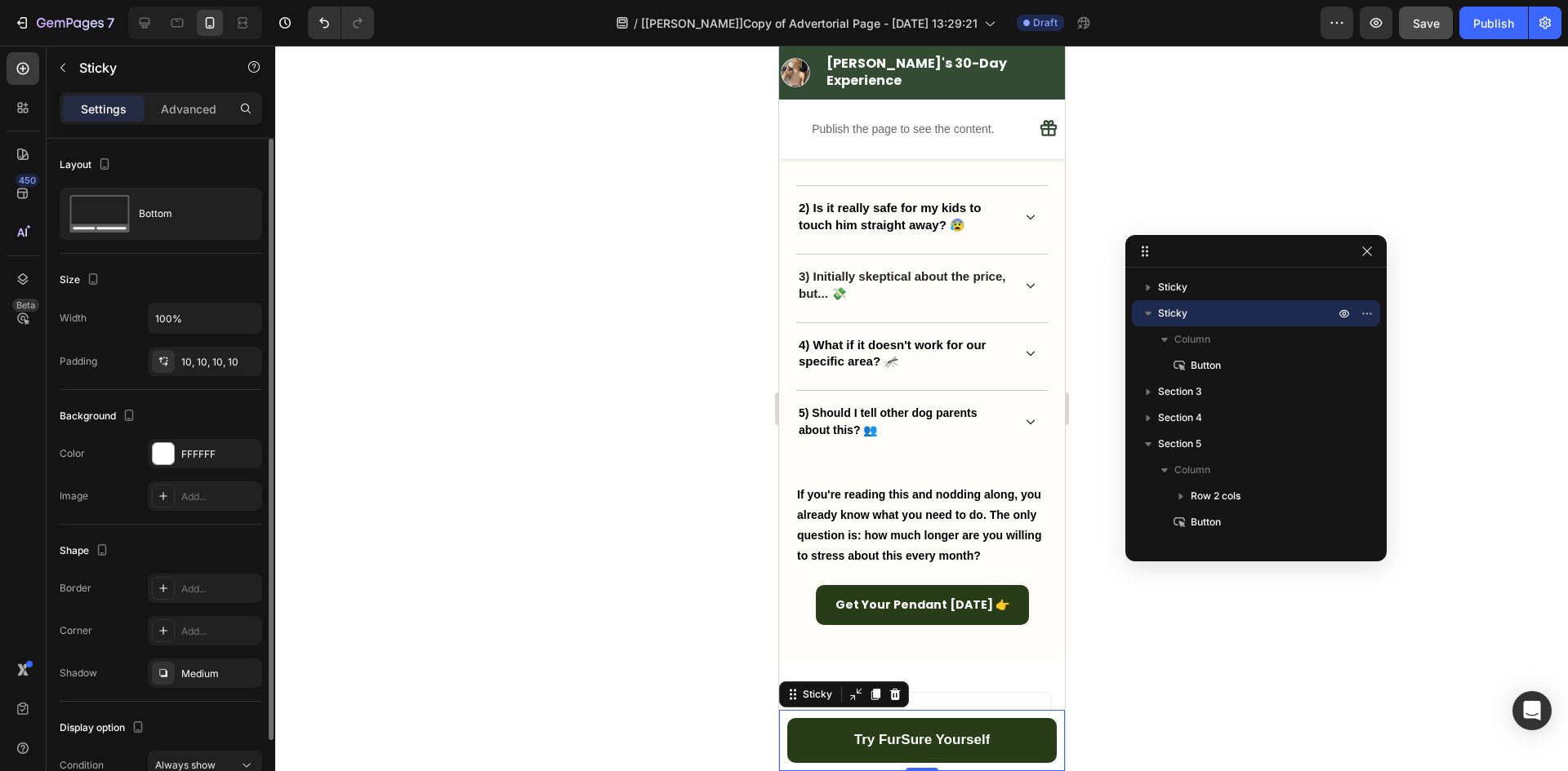
scroll to position [88, 0]
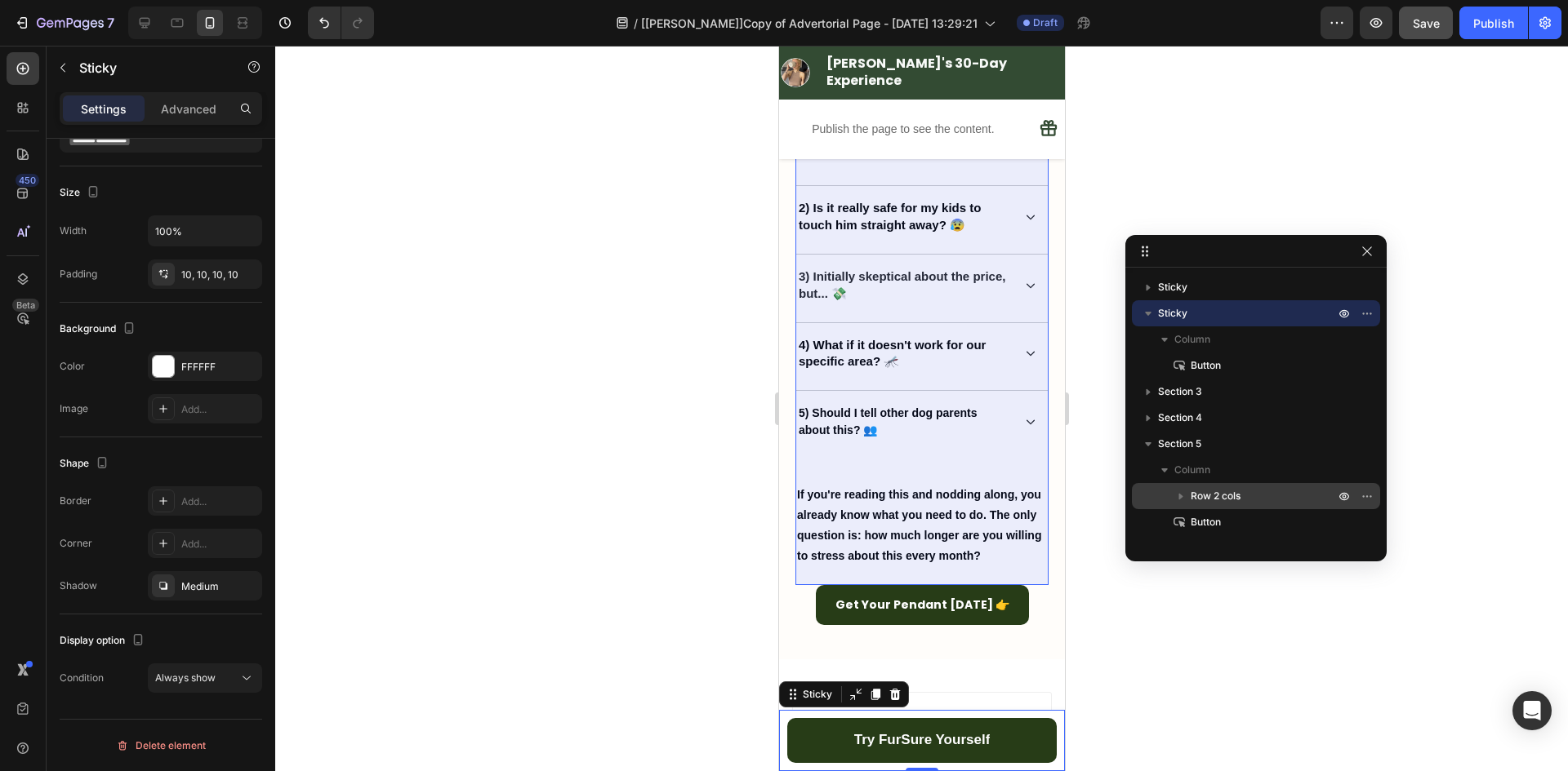
click at [1211, 497] on span "Row 2 cols" at bounding box center [1215, 496] width 50 height 17
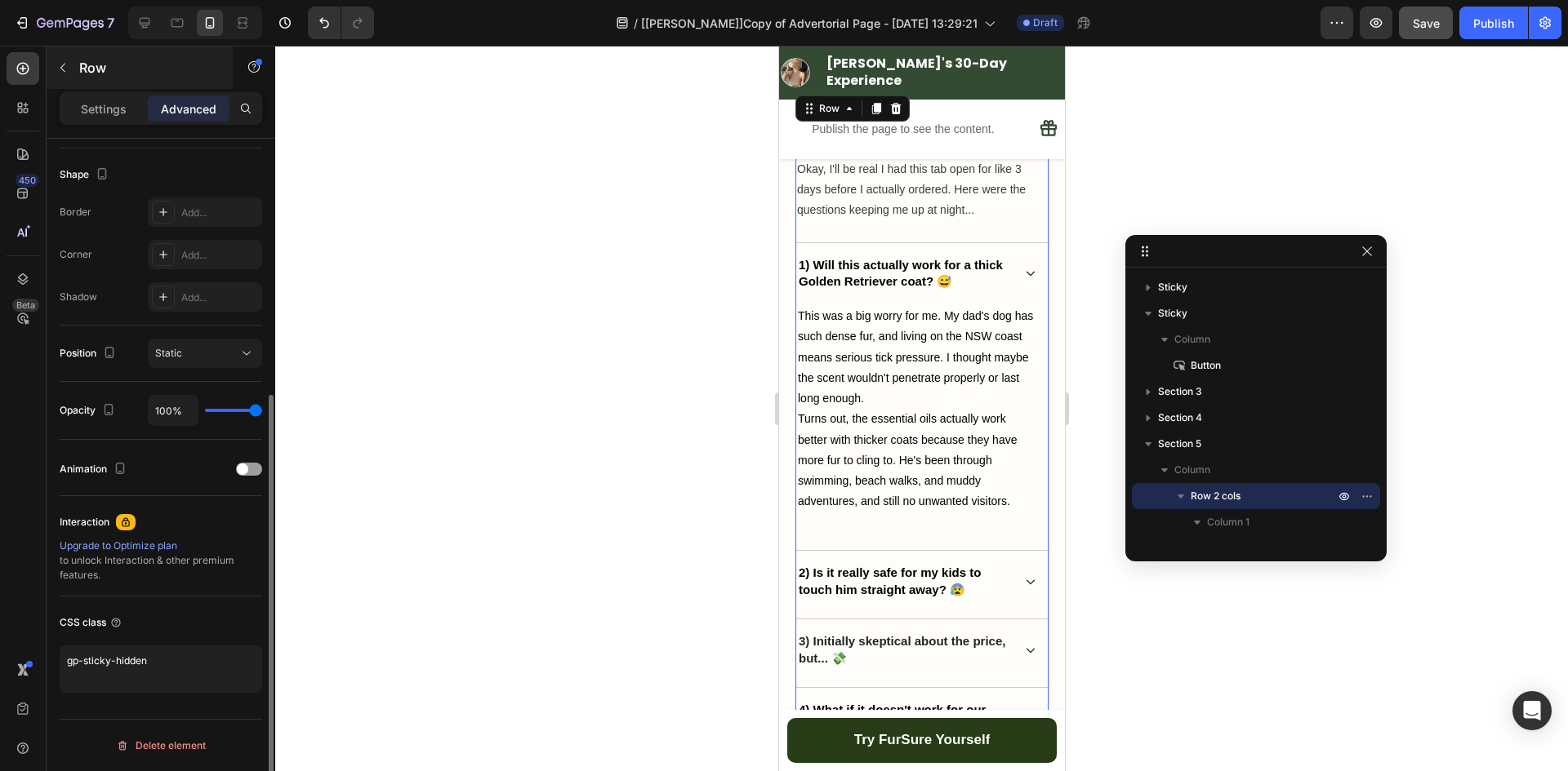
scroll to position [6453, 0]
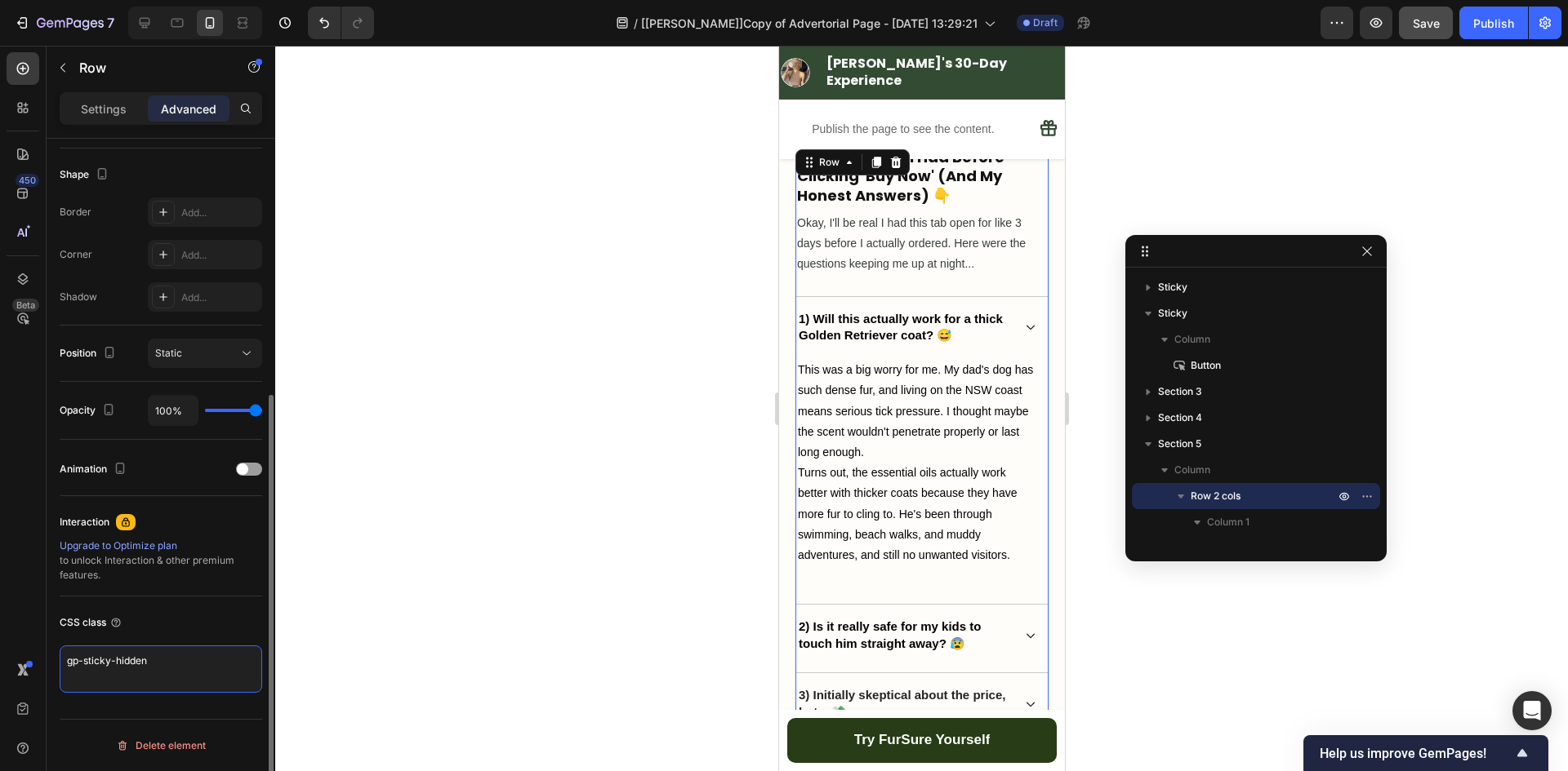
drag, startPoint x: 121, startPoint y: 670, endPoint x: 53, endPoint y: 659, distance: 68.9
click at [47, 668] on div "Display on Desktop Yes No Tablet Yes No Mobile Yes No Spacing (px) 0 0 0 0 0 0 …" at bounding box center [160, 273] width 229 height 1089
